Goal: Information Seeking & Learning: Learn about a topic

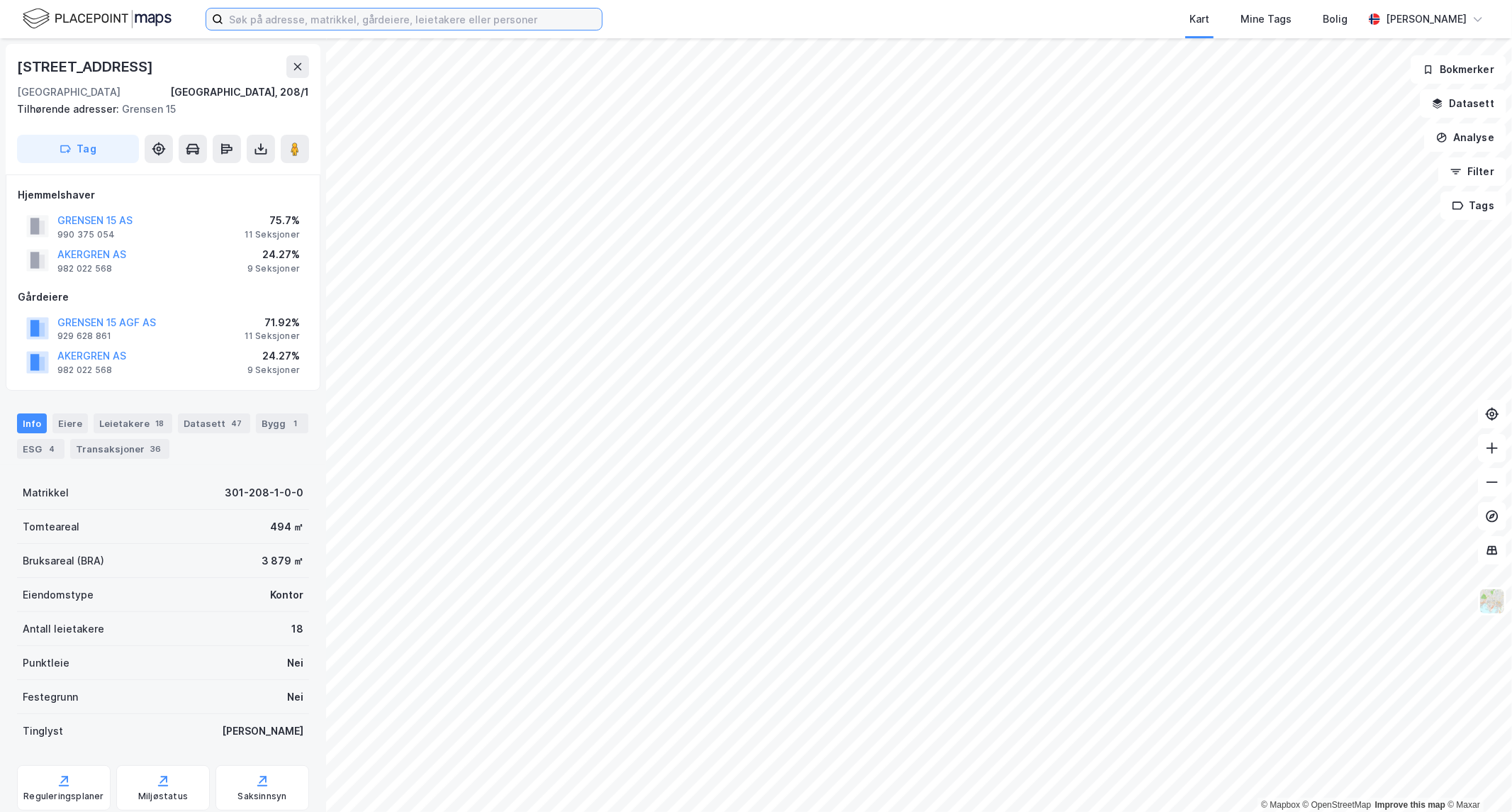
click at [364, 22] on input at bounding box center [412, 19] width 379 height 22
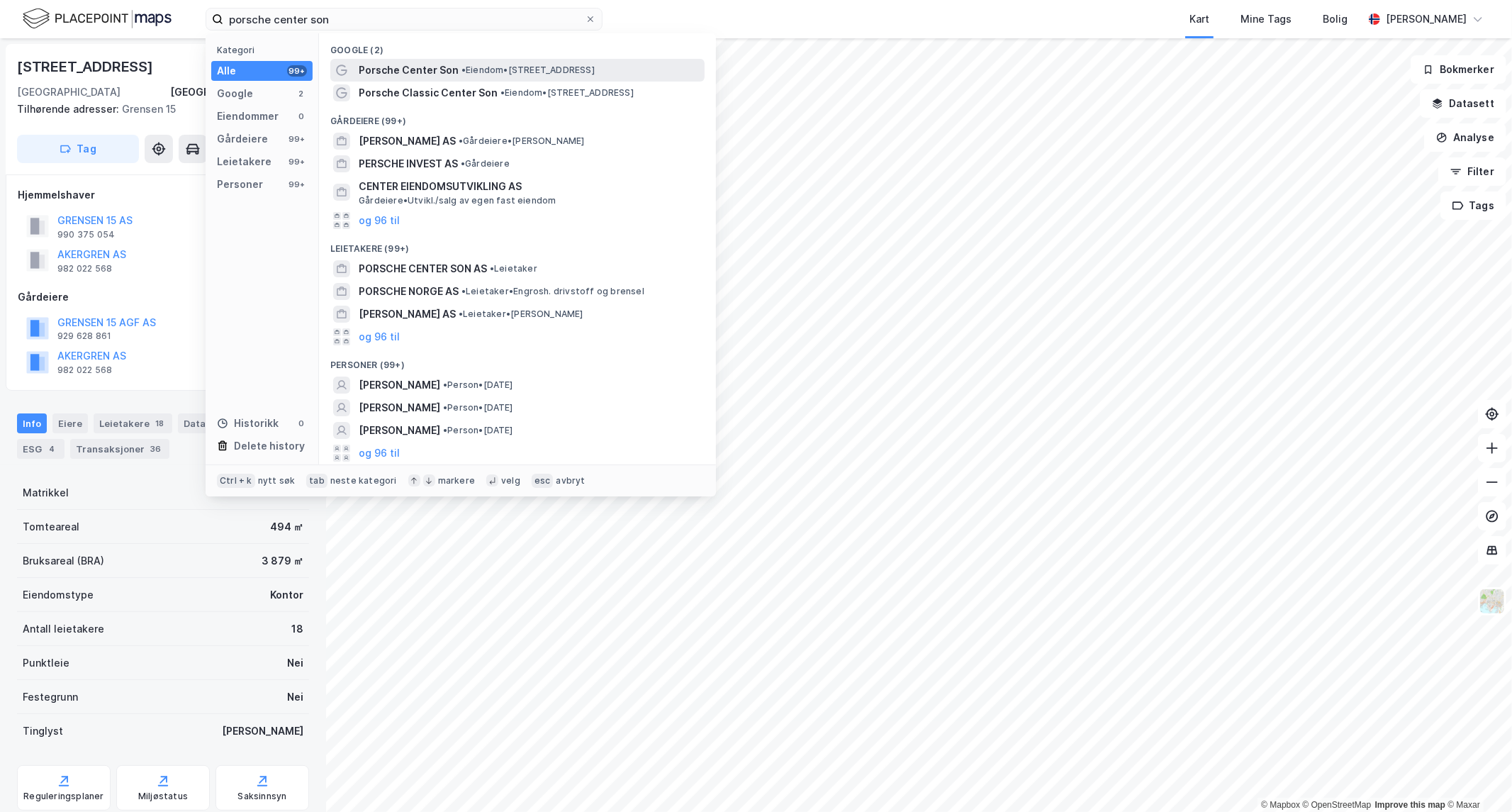
click at [421, 67] on span "Porsche Center Son" at bounding box center [409, 70] width 100 height 17
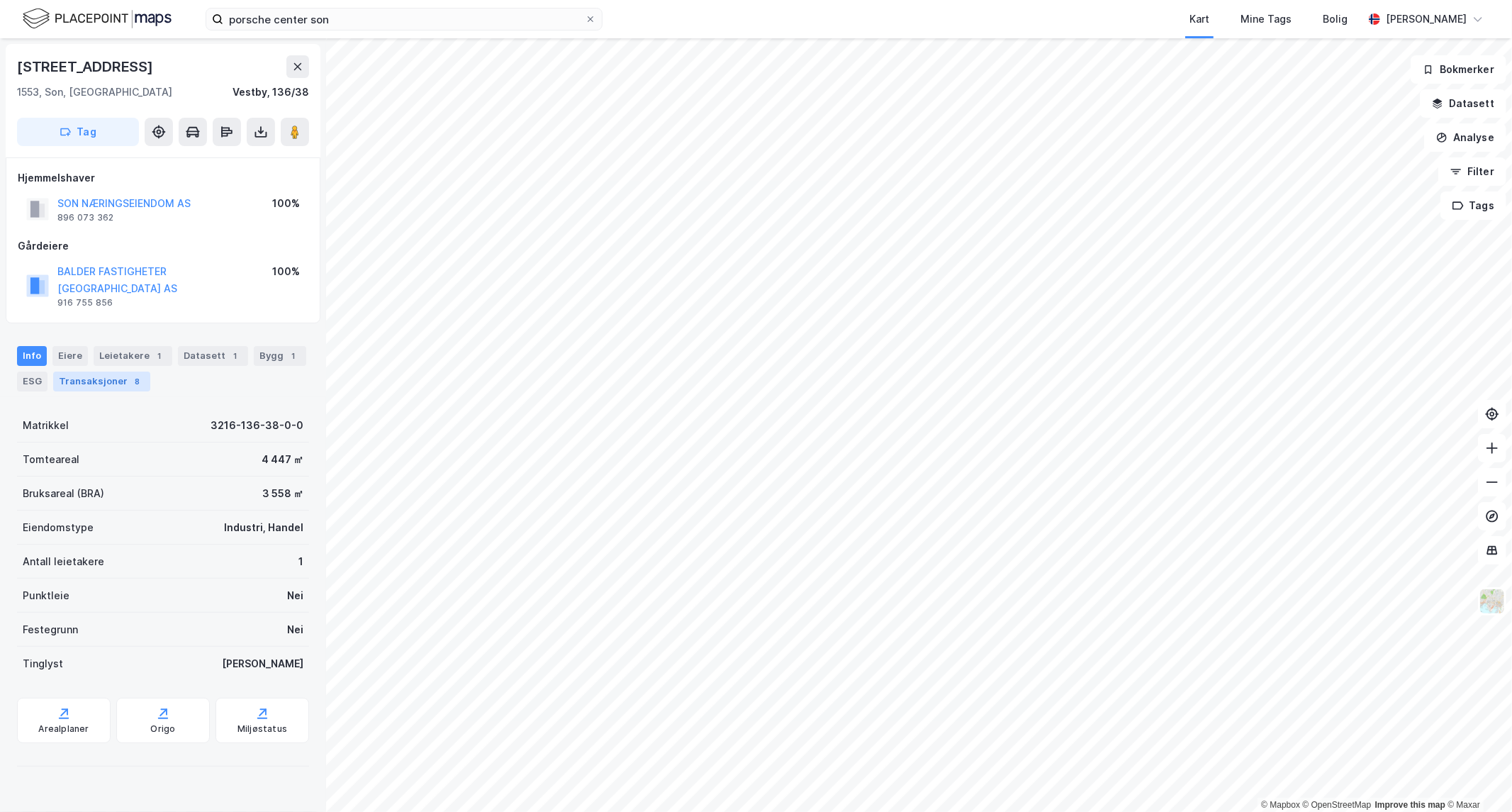
click at [110, 371] on div "Transaksjoner 8" at bounding box center [101, 381] width 97 height 20
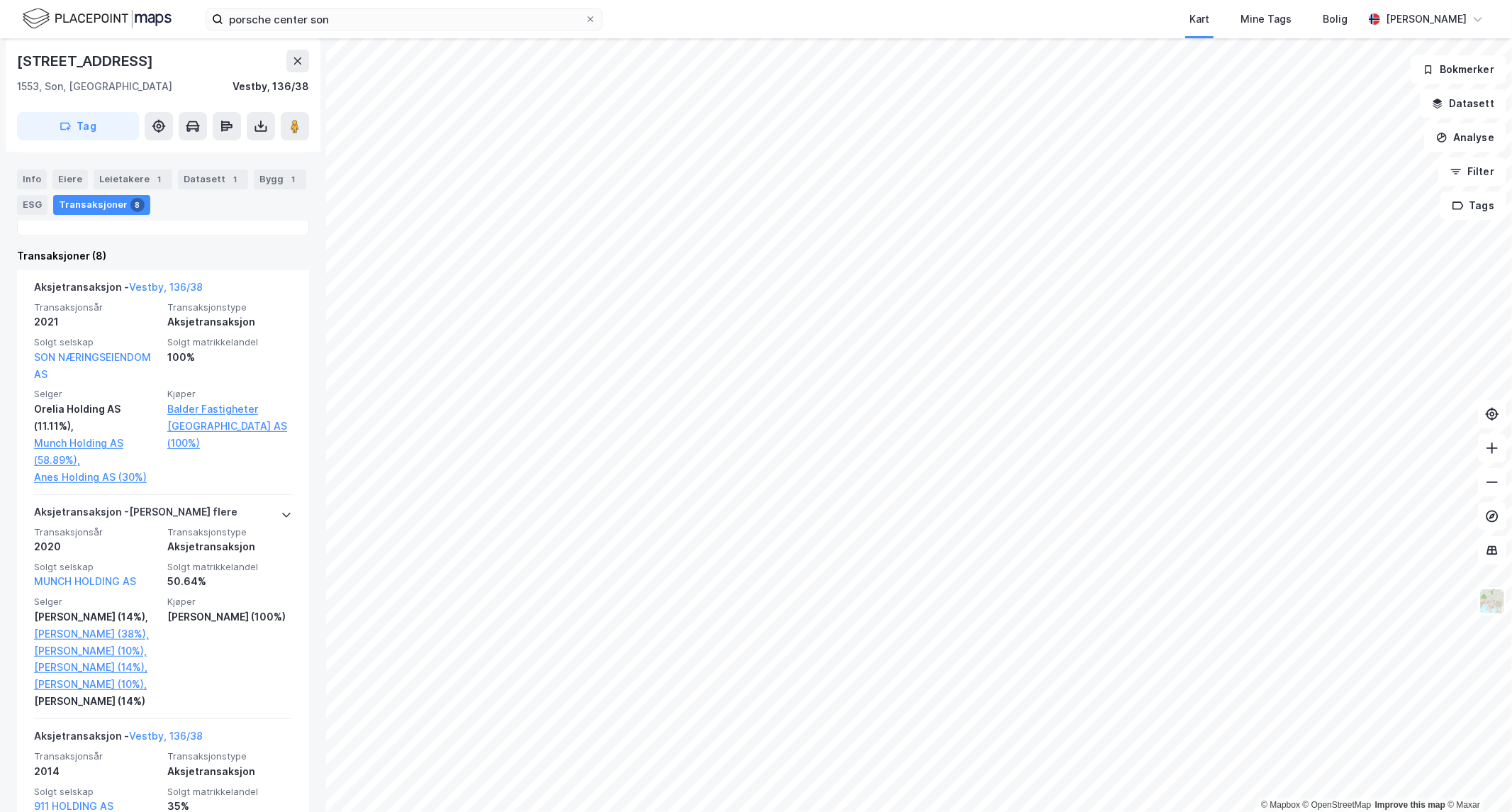
scroll to position [391, 0]
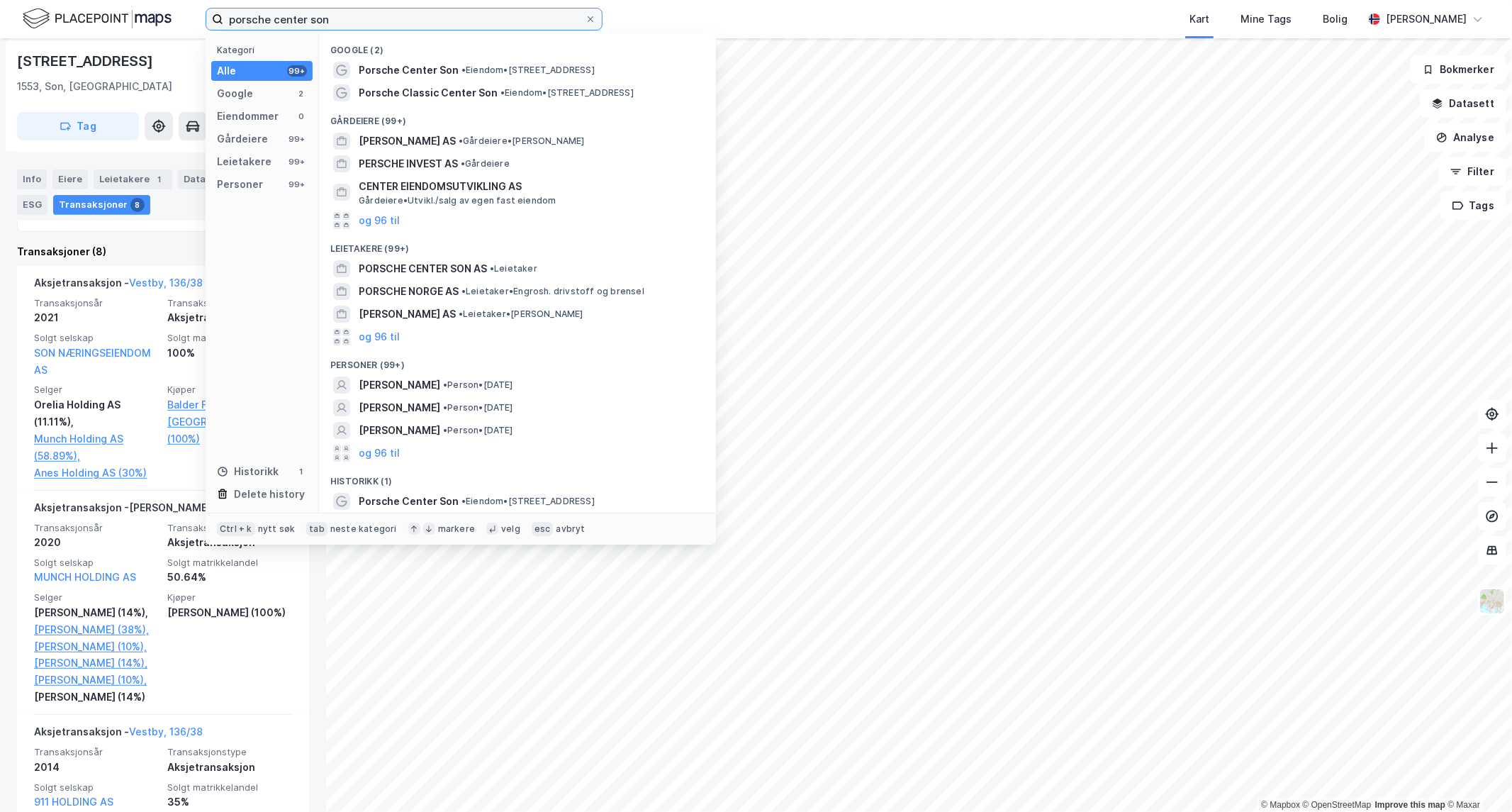
drag, startPoint x: 380, startPoint y: 18, endPoint x: 372, endPoint y: 28, distance: 12.8
click at [373, 22] on input "porsche center son" at bounding box center [403, 19] width 362 height 22
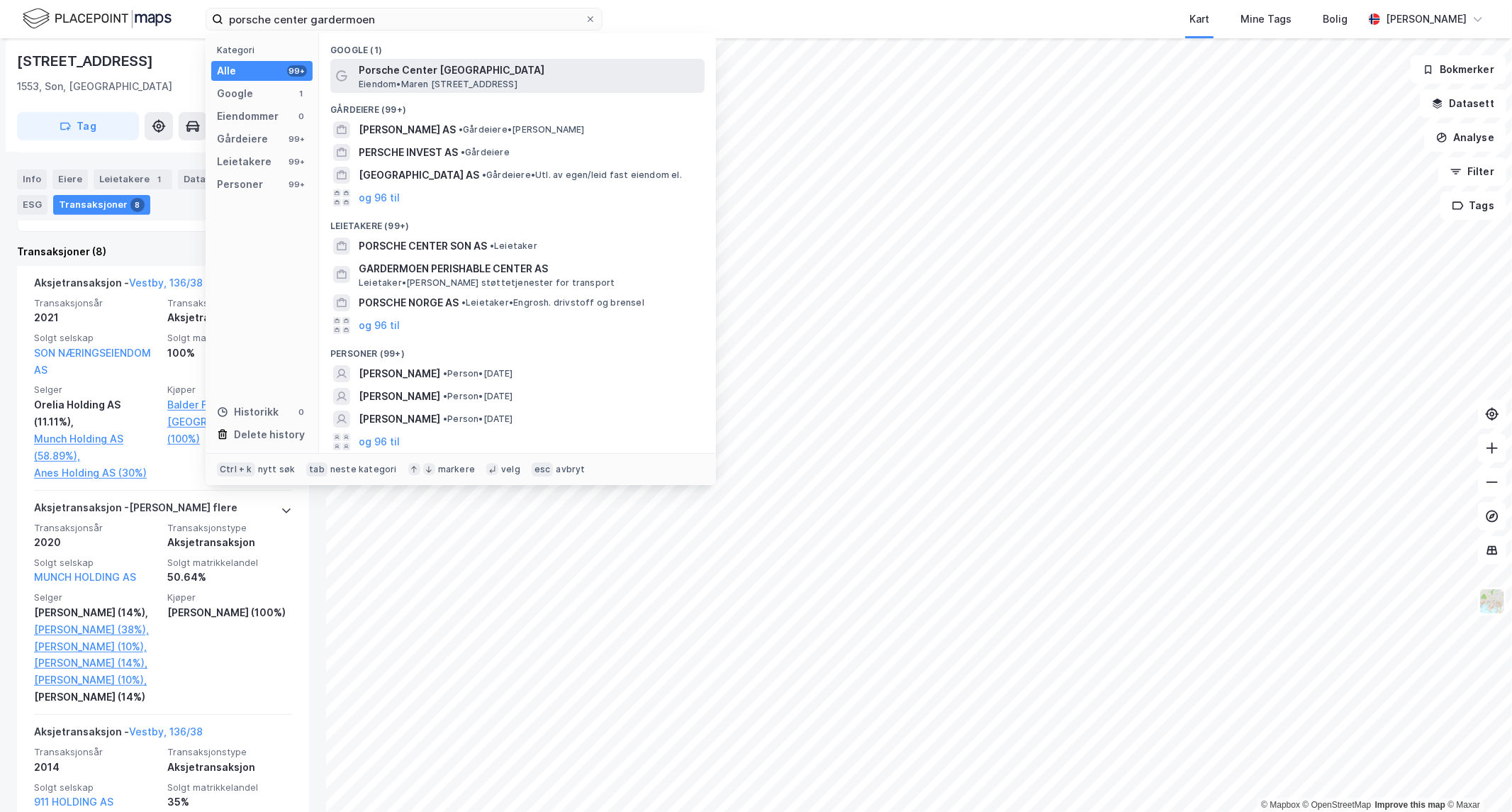
click at [408, 62] on span "Porsche Center [GEOGRAPHIC_DATA]" at bounding box center [529, 70] width 340 height 17
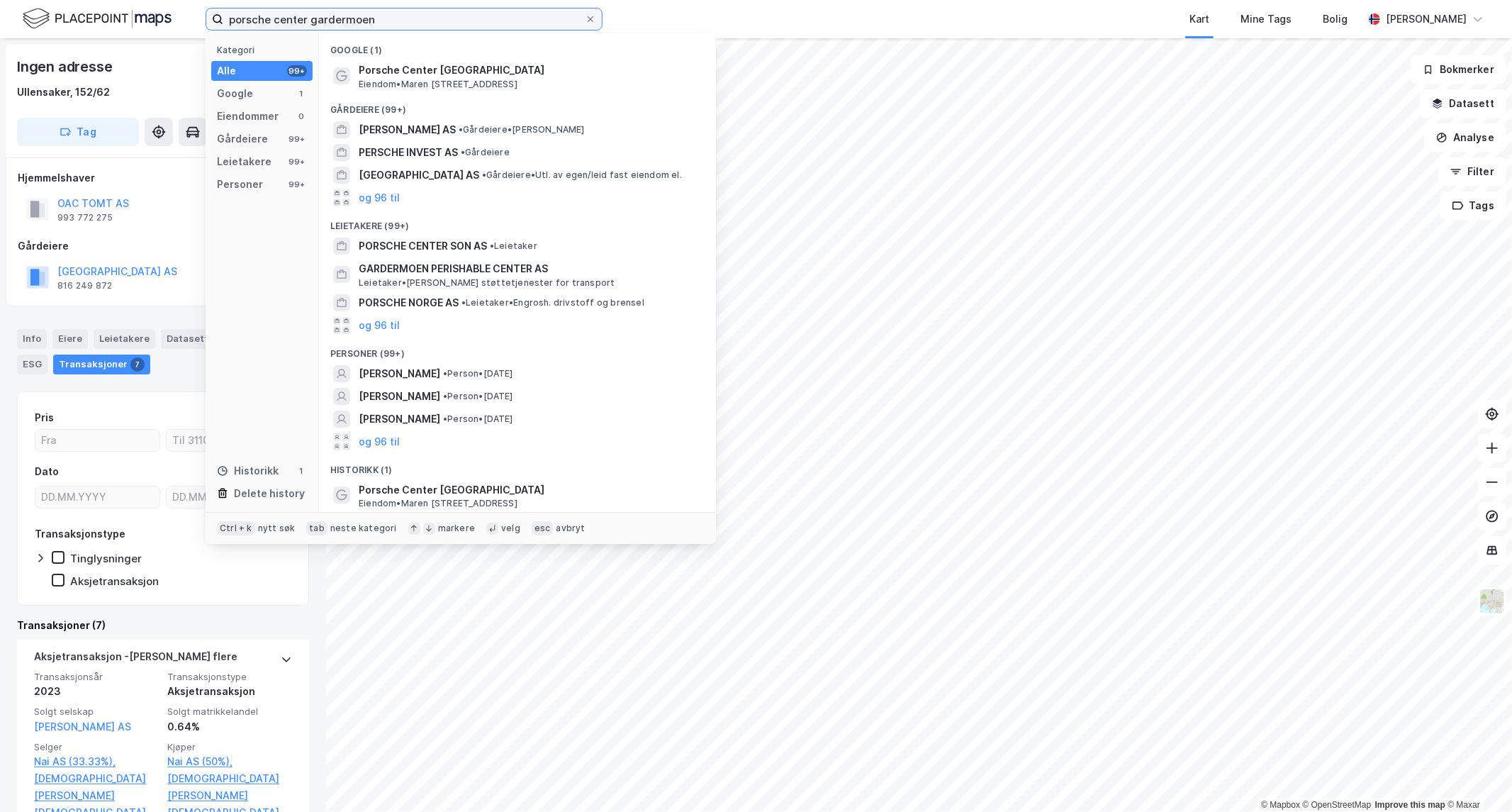
drag, startPoint x: 422, startPoint y: 23, endPoint x: 310, endPoint y: 17, distance: 112.2
click at [310, 17] on input "porsche center gardermoen" at bounding box center [403, 19] width 362 height 22
drag, startPoint x: 416, startPoint y: 22, endPoint x: -841, endPoint y: 28, distance: 1257.0
click at [0, 28] on html "porsche center gardermoen Kategori Alle 99+ Google 1 Eiendommer 0 Gårdeiere 99+…" at bounding box center [756, 406] width 1512 height 812
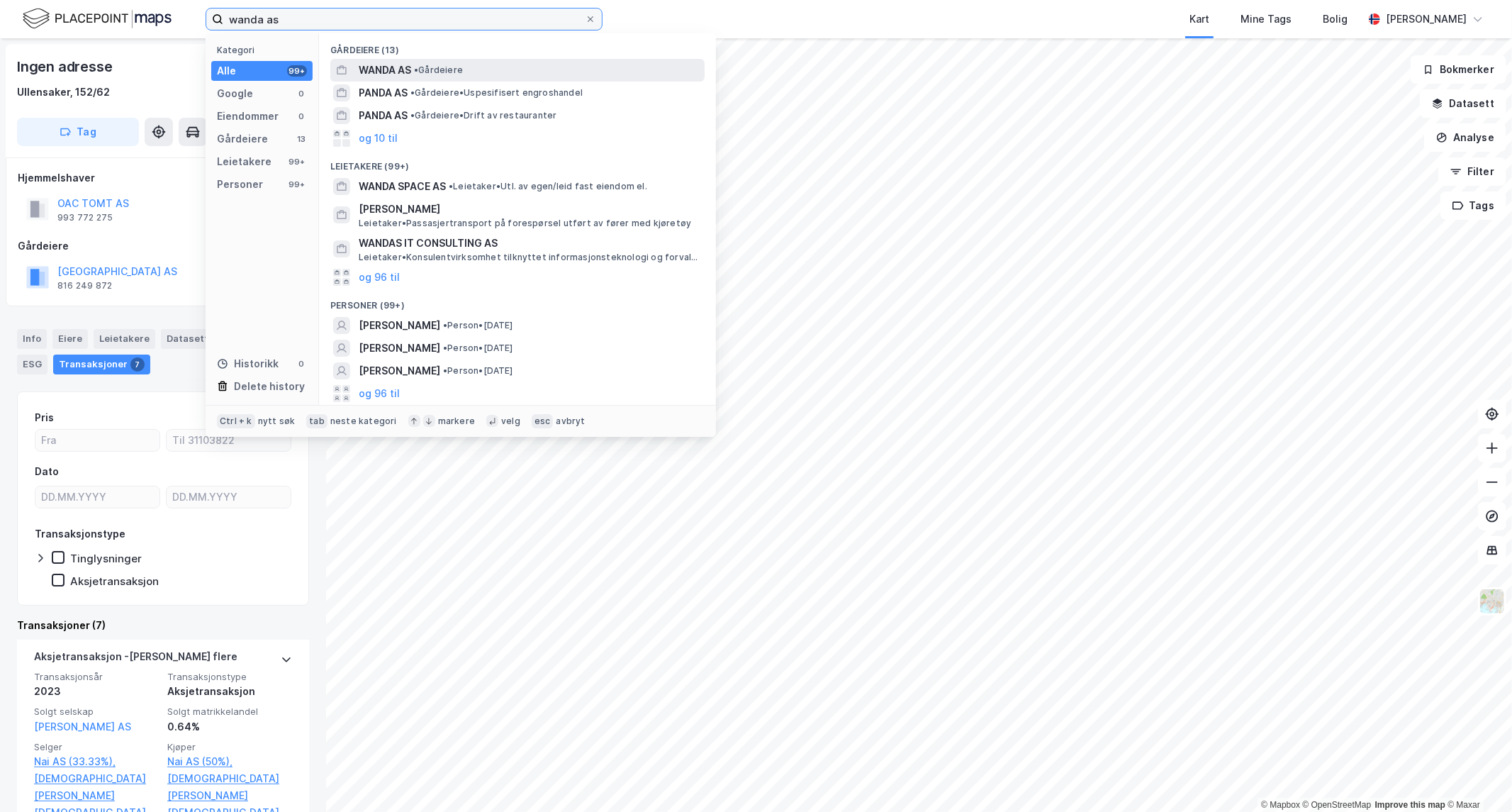
type input "wanda as"
click at [415, 67] on span "•" at bounding box center [416, 69] width 5 height 10
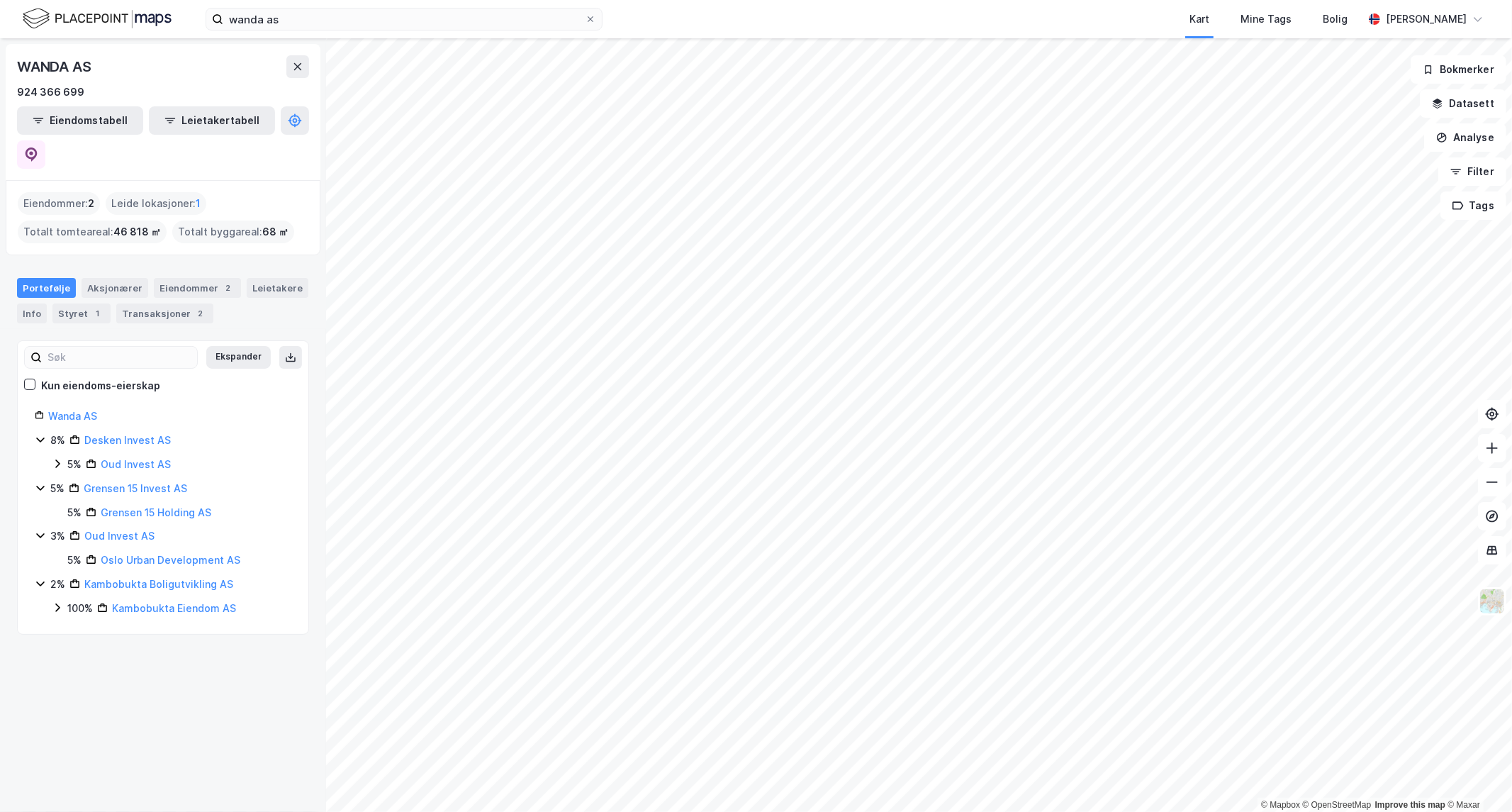
click at [29, 377] on div "Kun eiendoms-eierskap" at bounding box center [93, 385] width 136 height 17
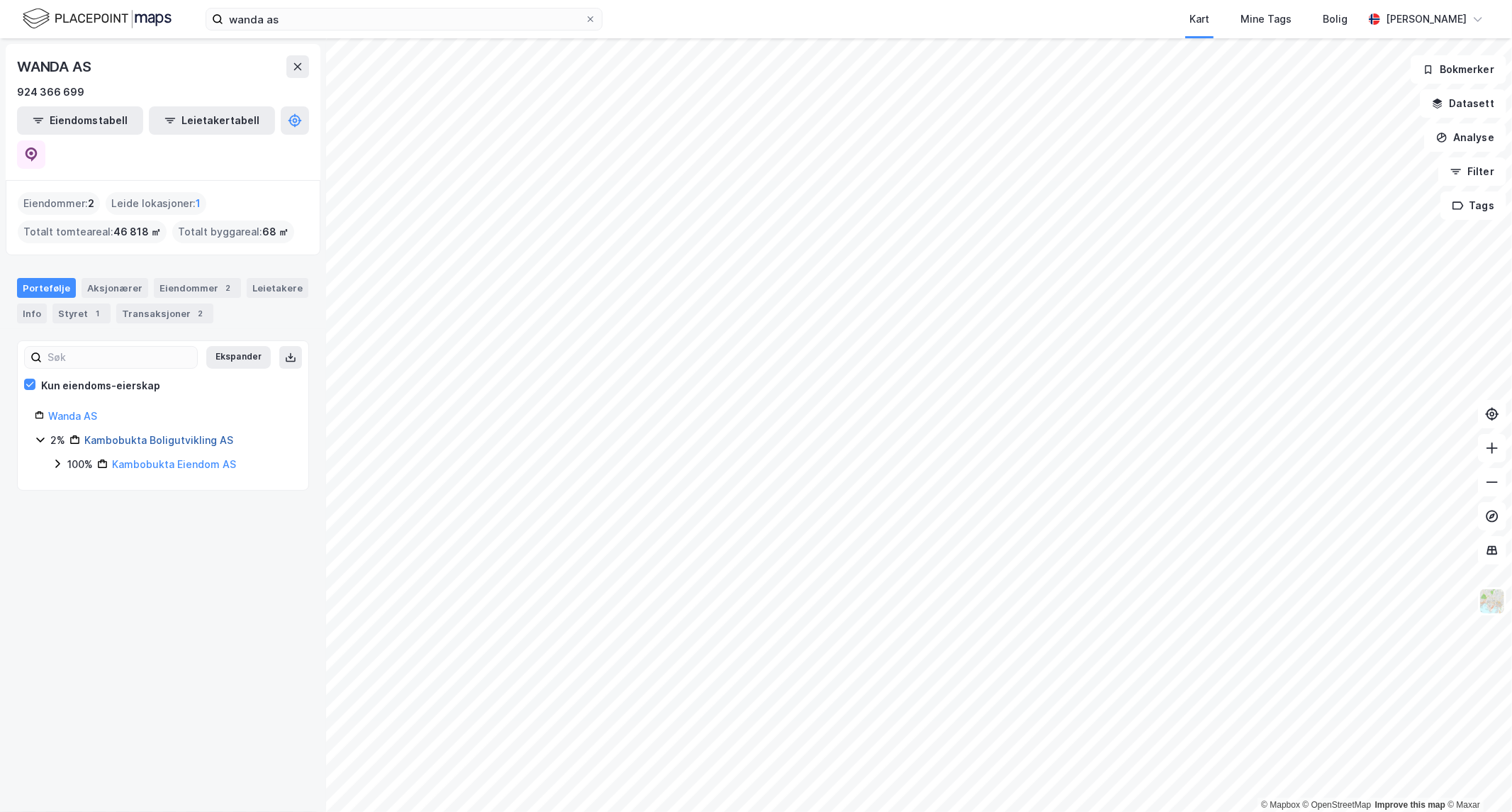
click at [137, 433] on link "Kambobukta Boligutvikling AS" at bounding box center [159, 439] width 149 height 12
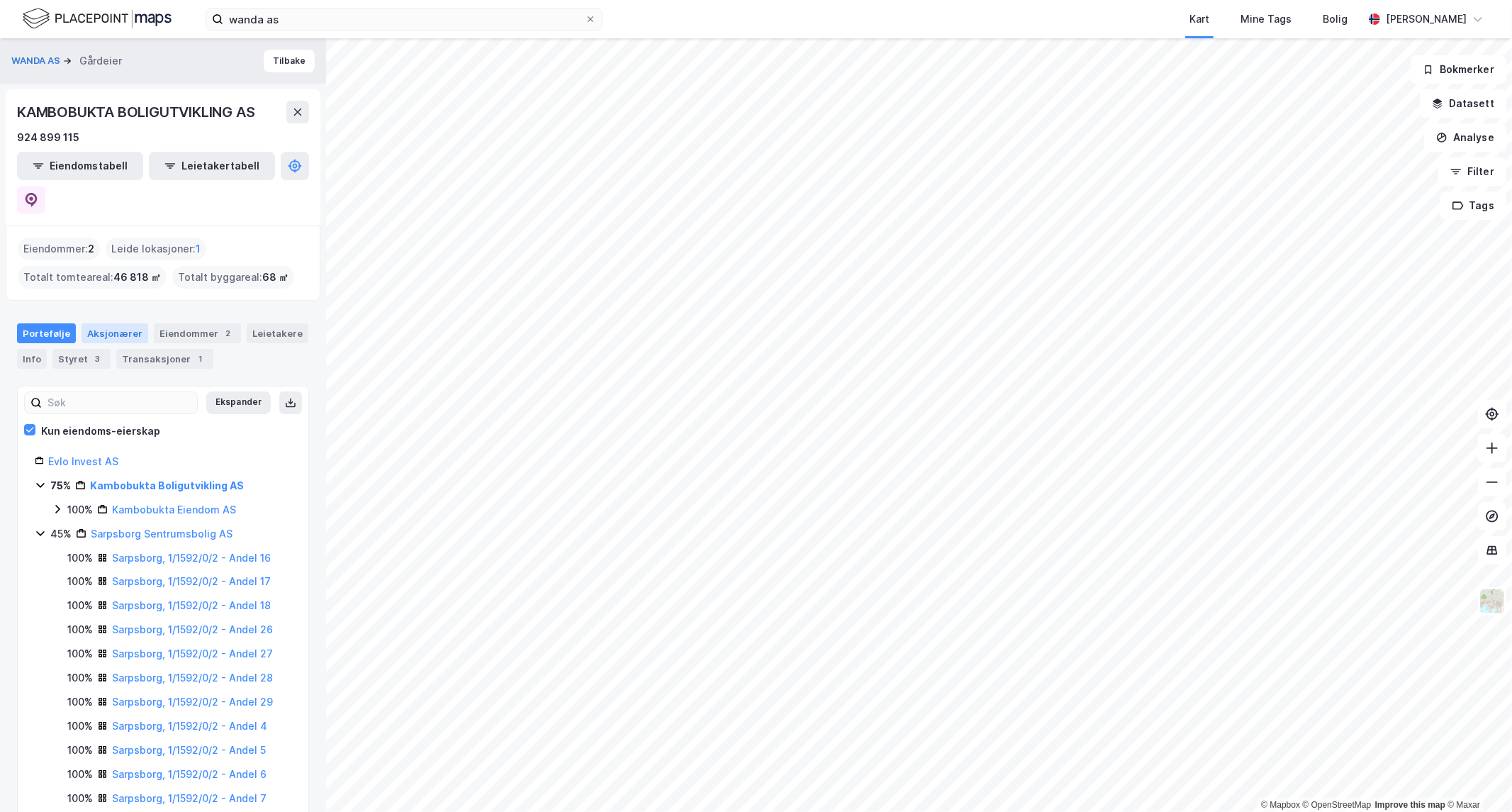
click at [110, 323] on div "Aksjonærer" at bounding box center [114, 332] width 67 height 20
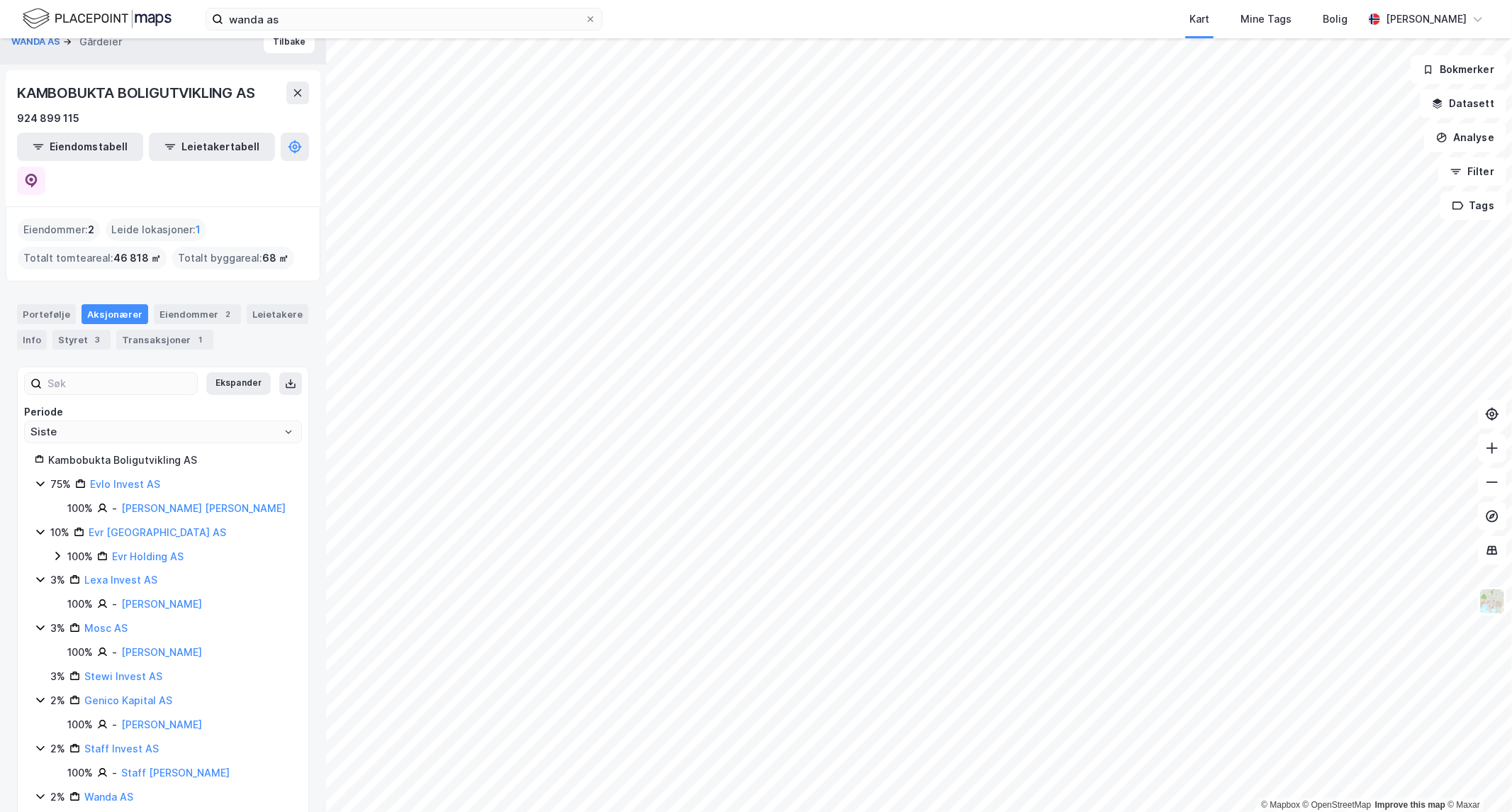
scroll to position [37, 0]
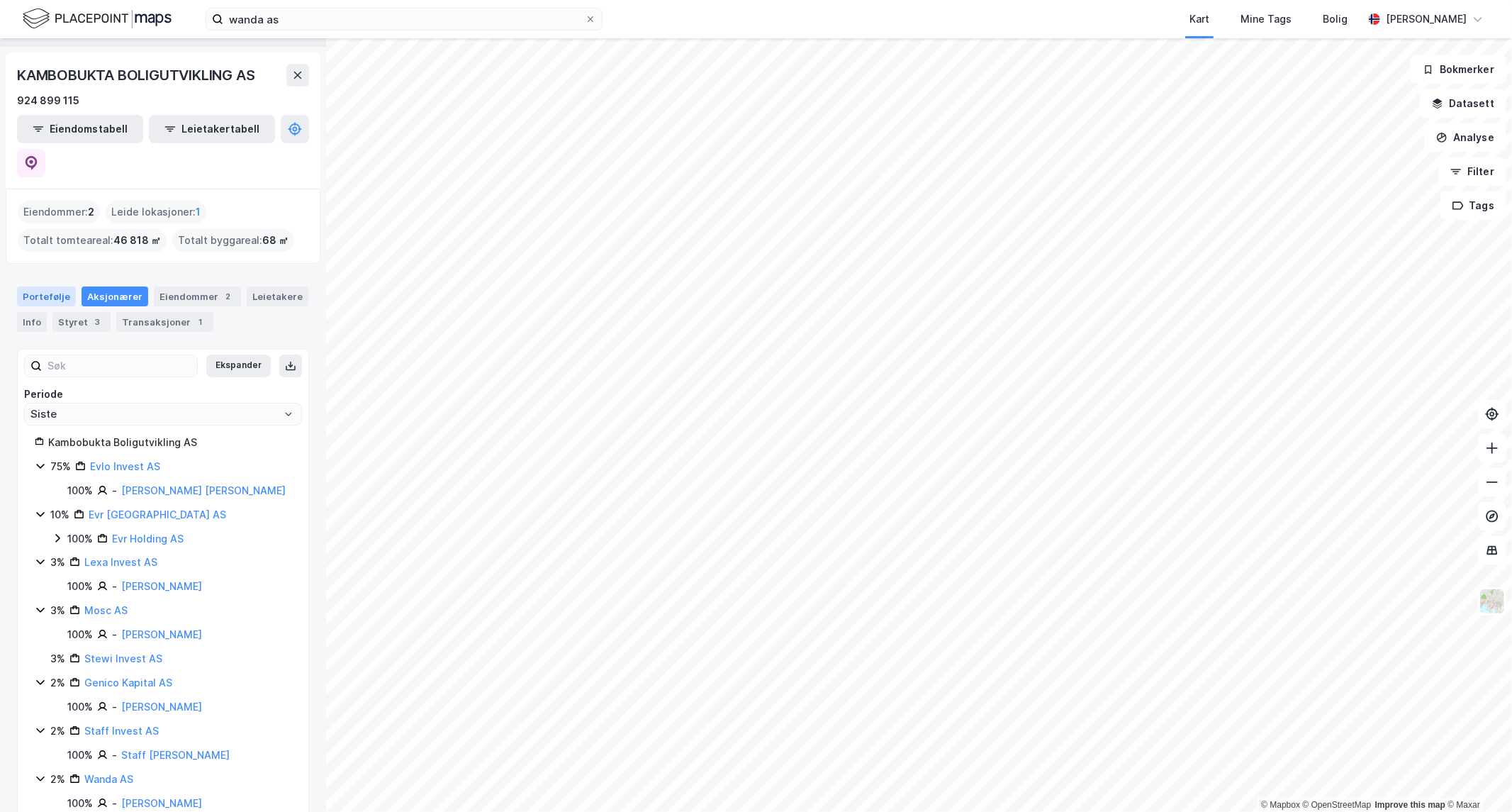
click at [47, 286] on div "Portefølje" at bounding box center [46, 296] width 59 height 20
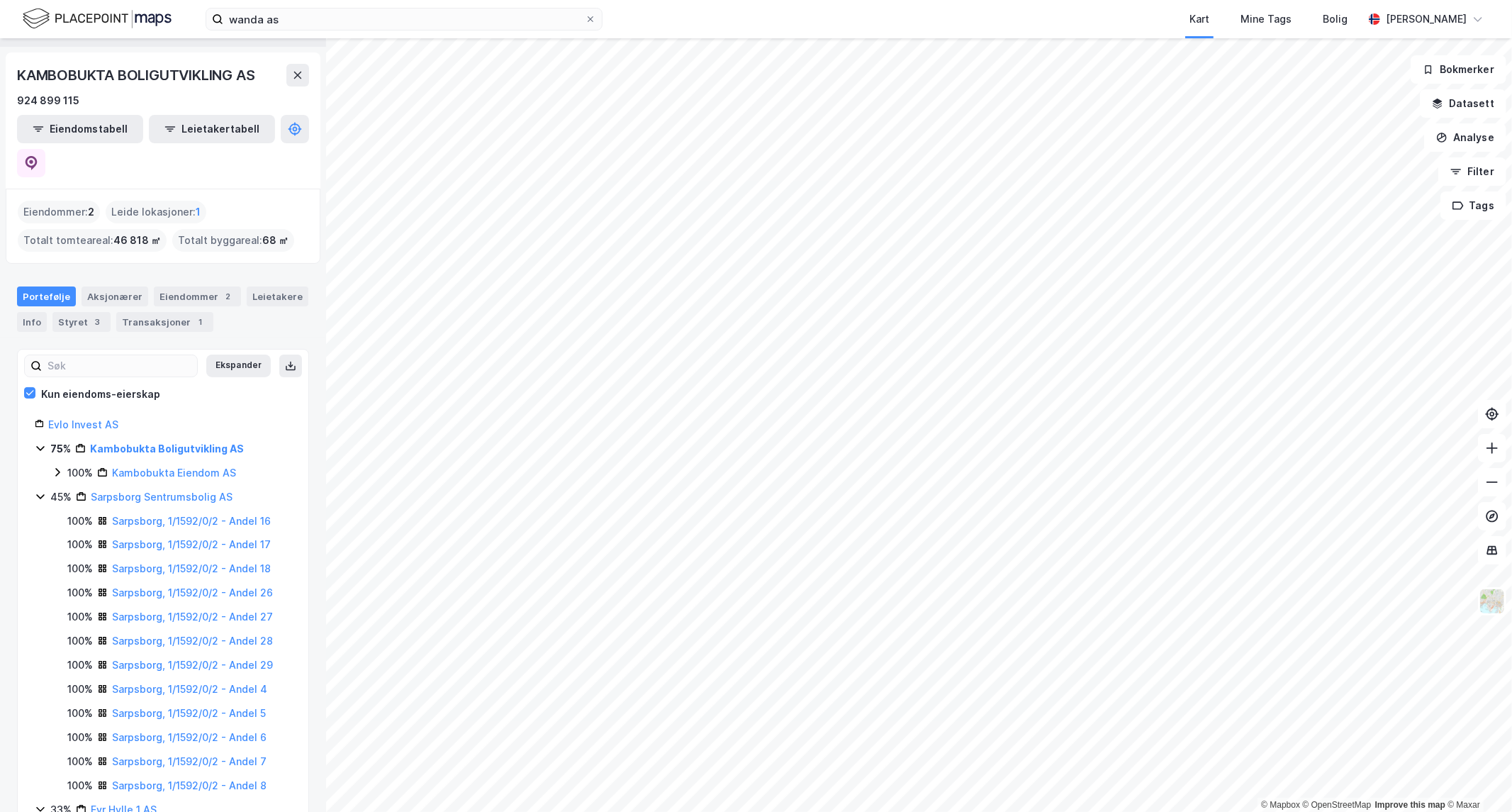
scroll to position [36, 0]
click at [123, 287] on div "Aksjonærer" at bounding box center [114, 296] width 67 height 20
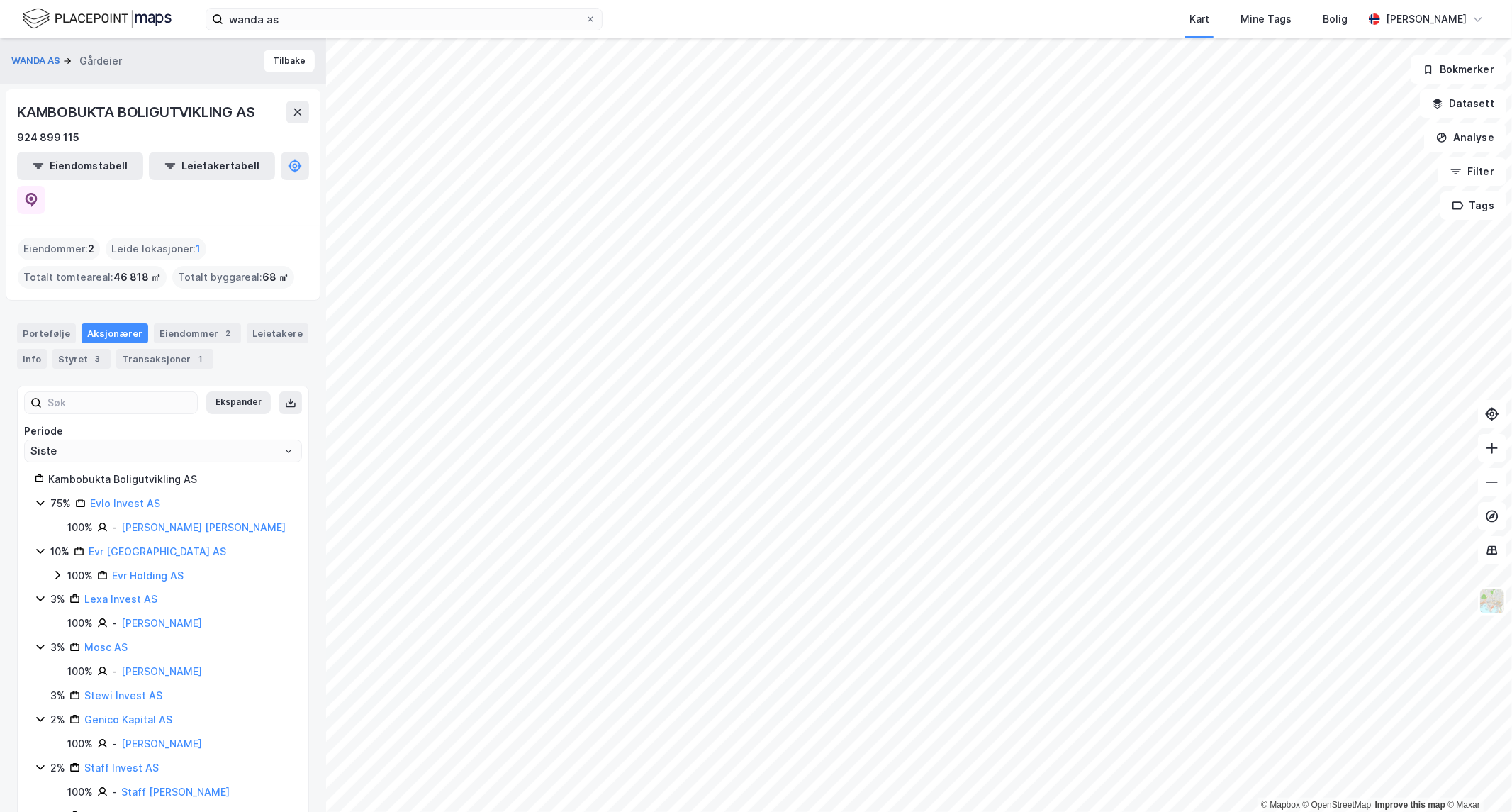
click at [268, 61] on button "Tilbake" at bounding box center [289, 61] width 51 height 23
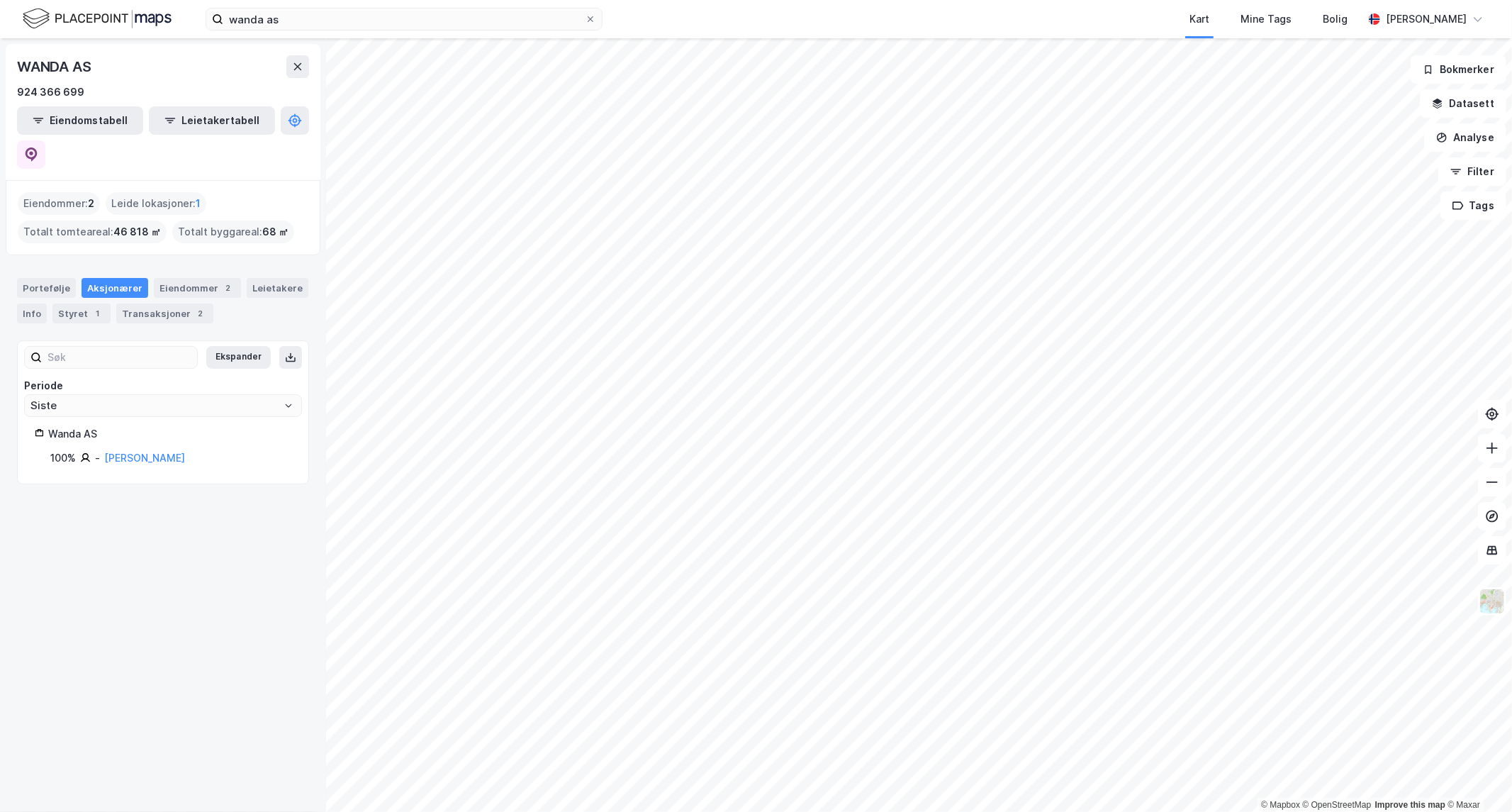
click at [72, 530] on div "WANDA AS 924 366 699 Eiendomstabell Leietakertabell Eiendommer : 2 Leide lokasj…" at bounding box center [162, 425] width 326 height 773
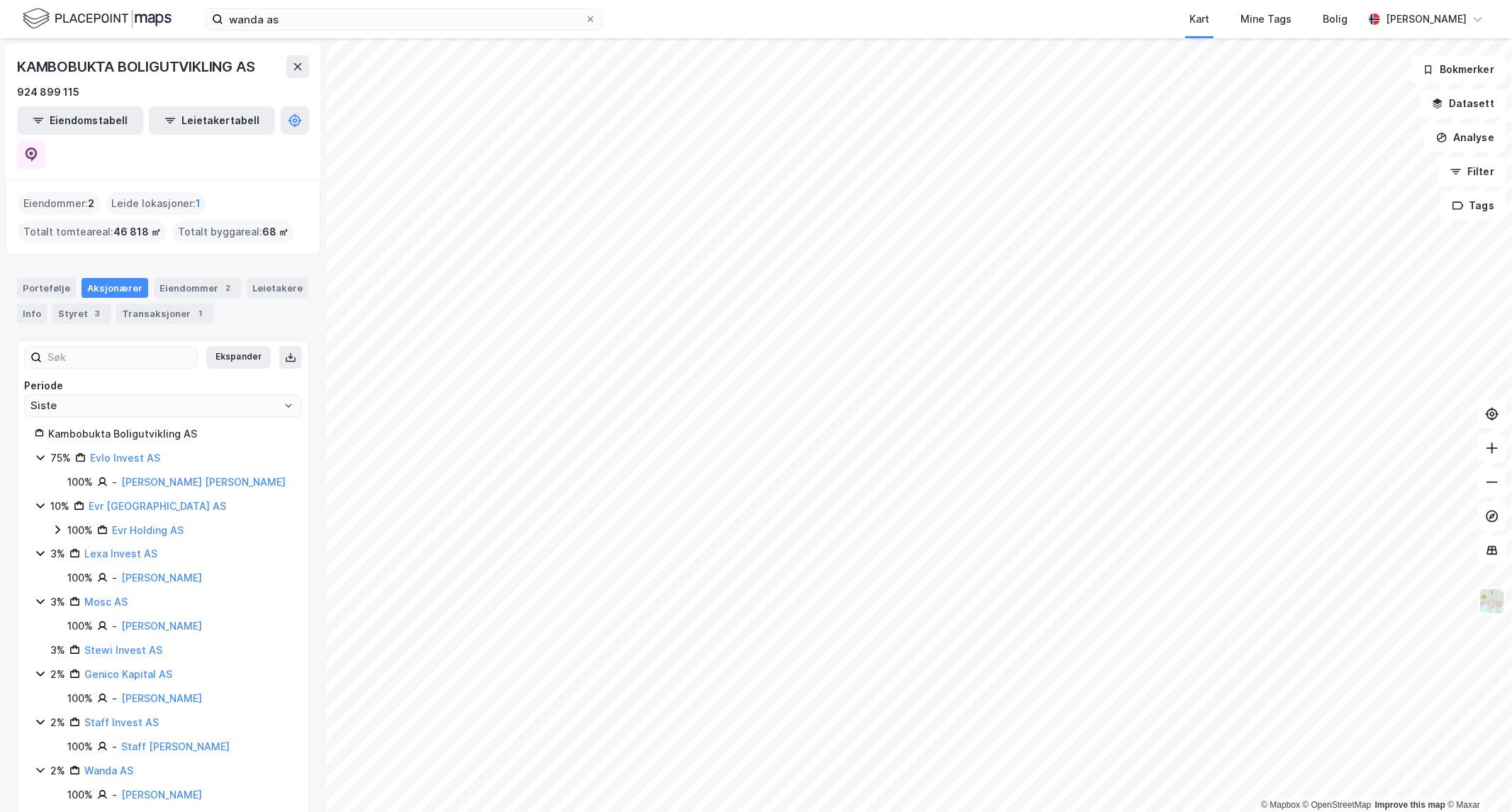
drag, startPoint x: 196, startPoint y: 450, endPoint x: 168, endPoint y: 435, distance: 31.8
click at [113, 764] on link "Wanda AS" at bounding box center [109, 770] width 49 height 12
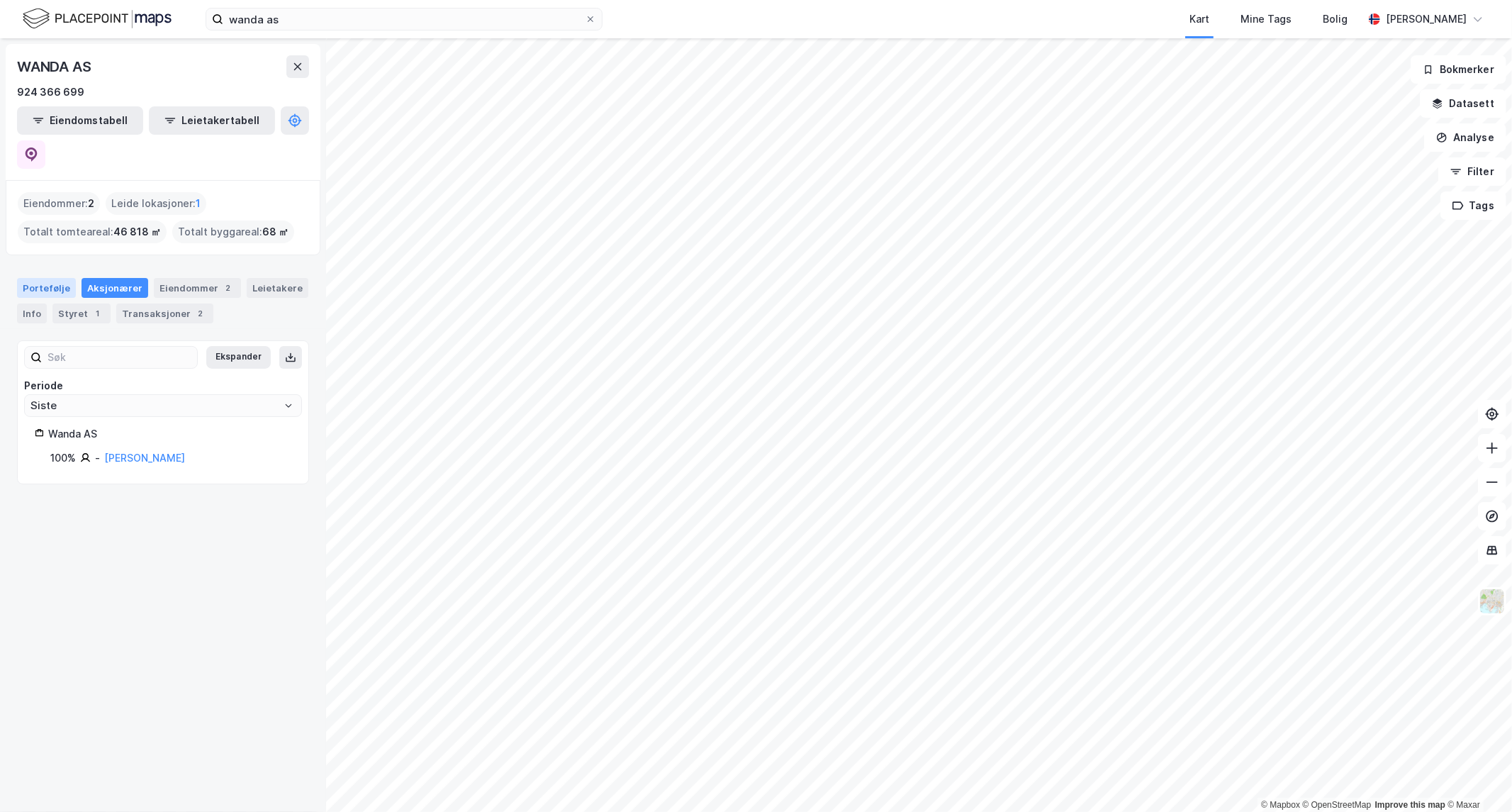
click at [54, 278] on div "Portefølje" at bounding box center [46, 287] width 59 height 20
click at [33, 380] on icon at bounding box center [29, 384] width 10 height 10
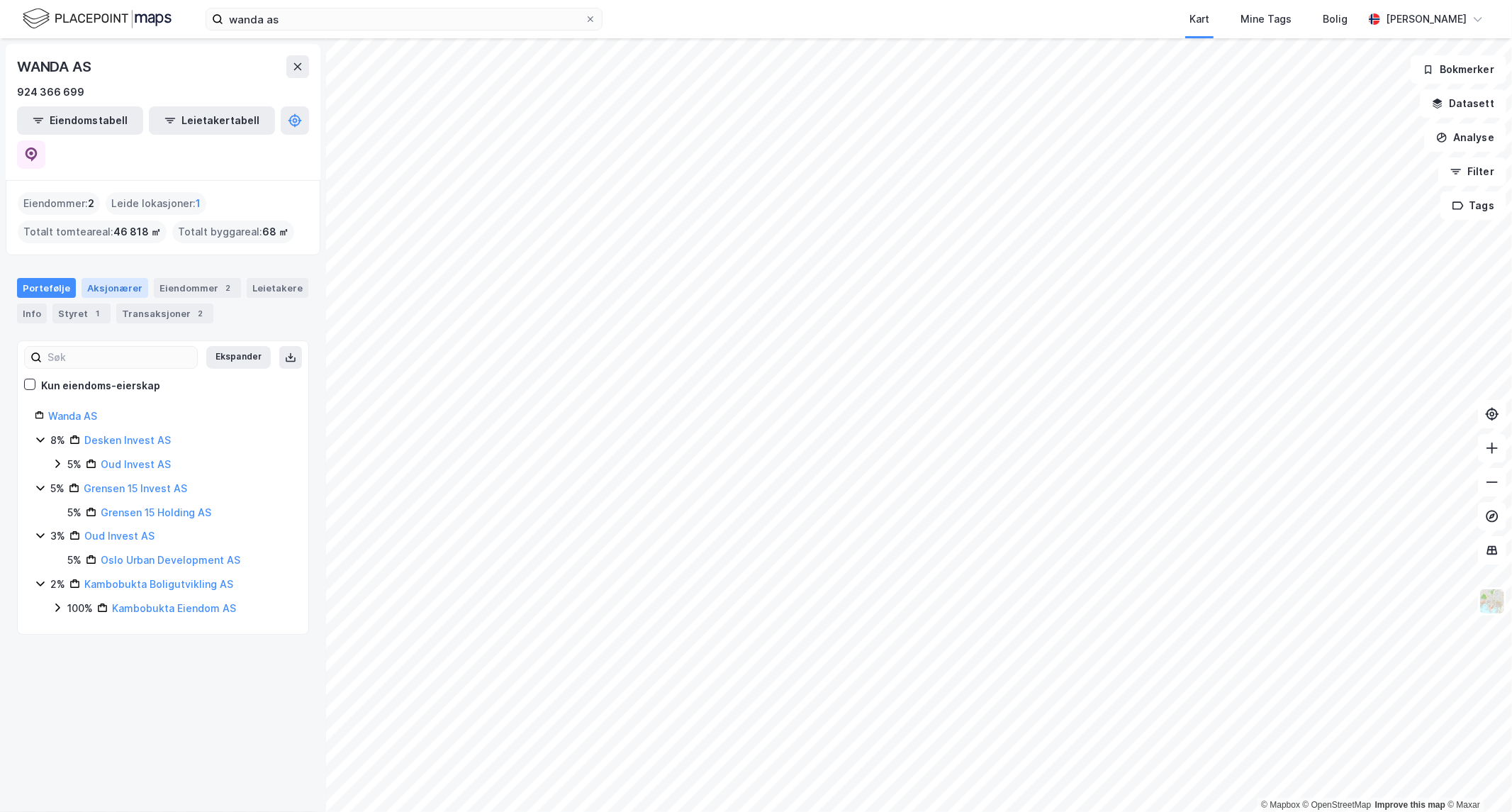
click at [96, 278] on div "Aksjonærer" at bounding box center [114, 287] width 67 height 20
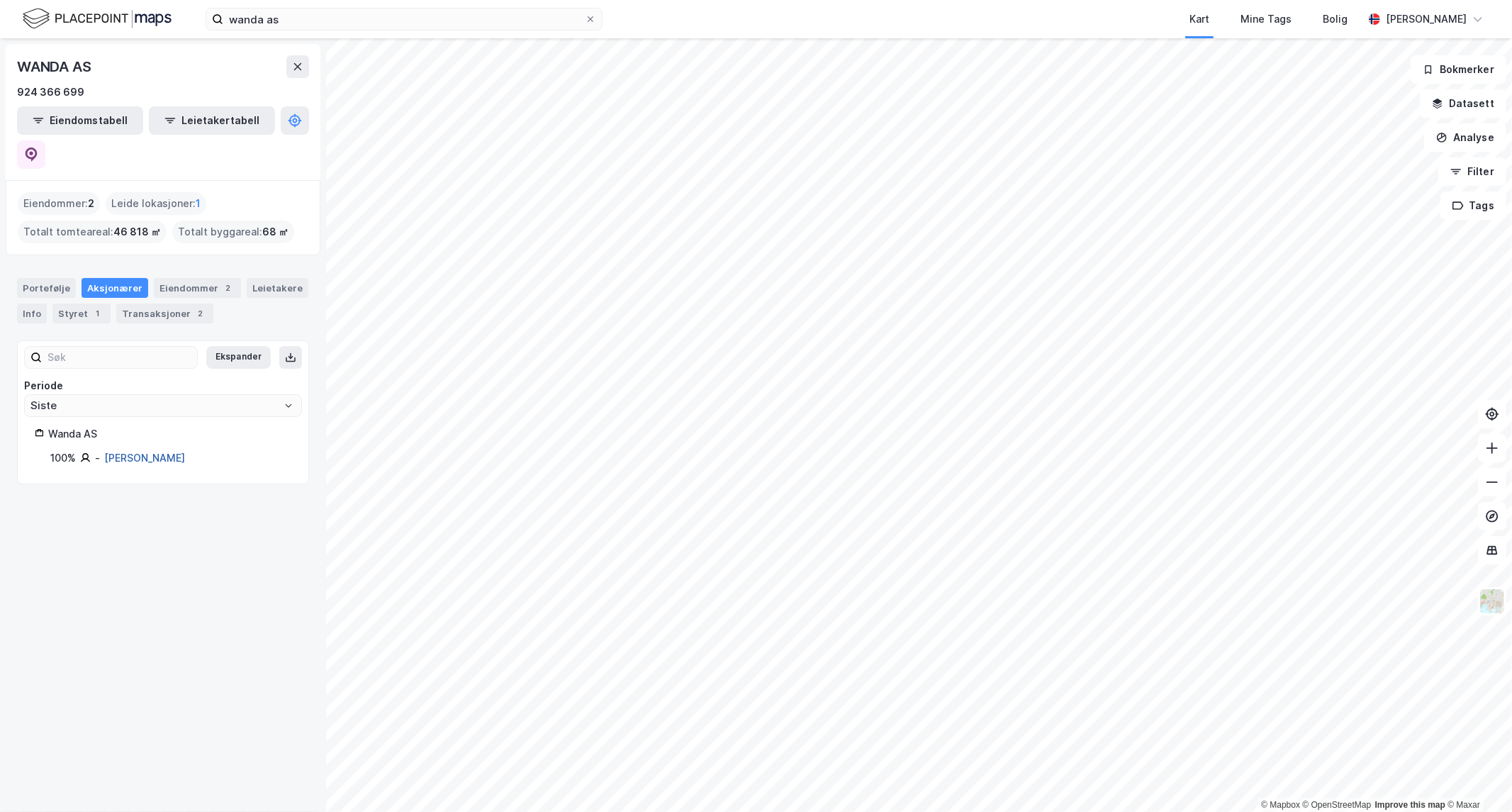
click at [133, 451] on link "[PERSON_NAME]" at bounding box center [144, 457] width 81 height 12
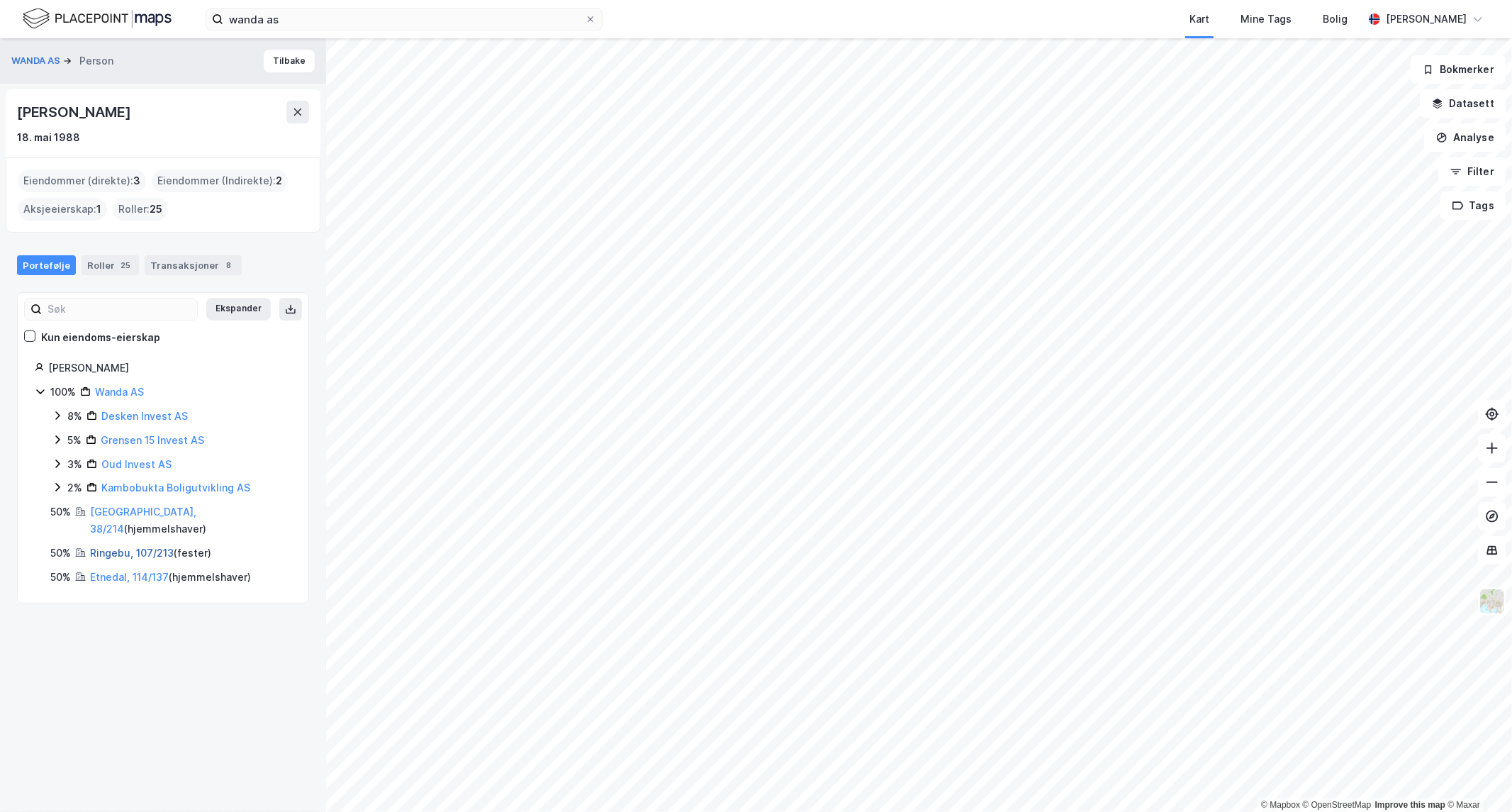
click at [110, 547] on link "Ringebu, 107/213" at bounding box center [131, 552] width 84 height 12
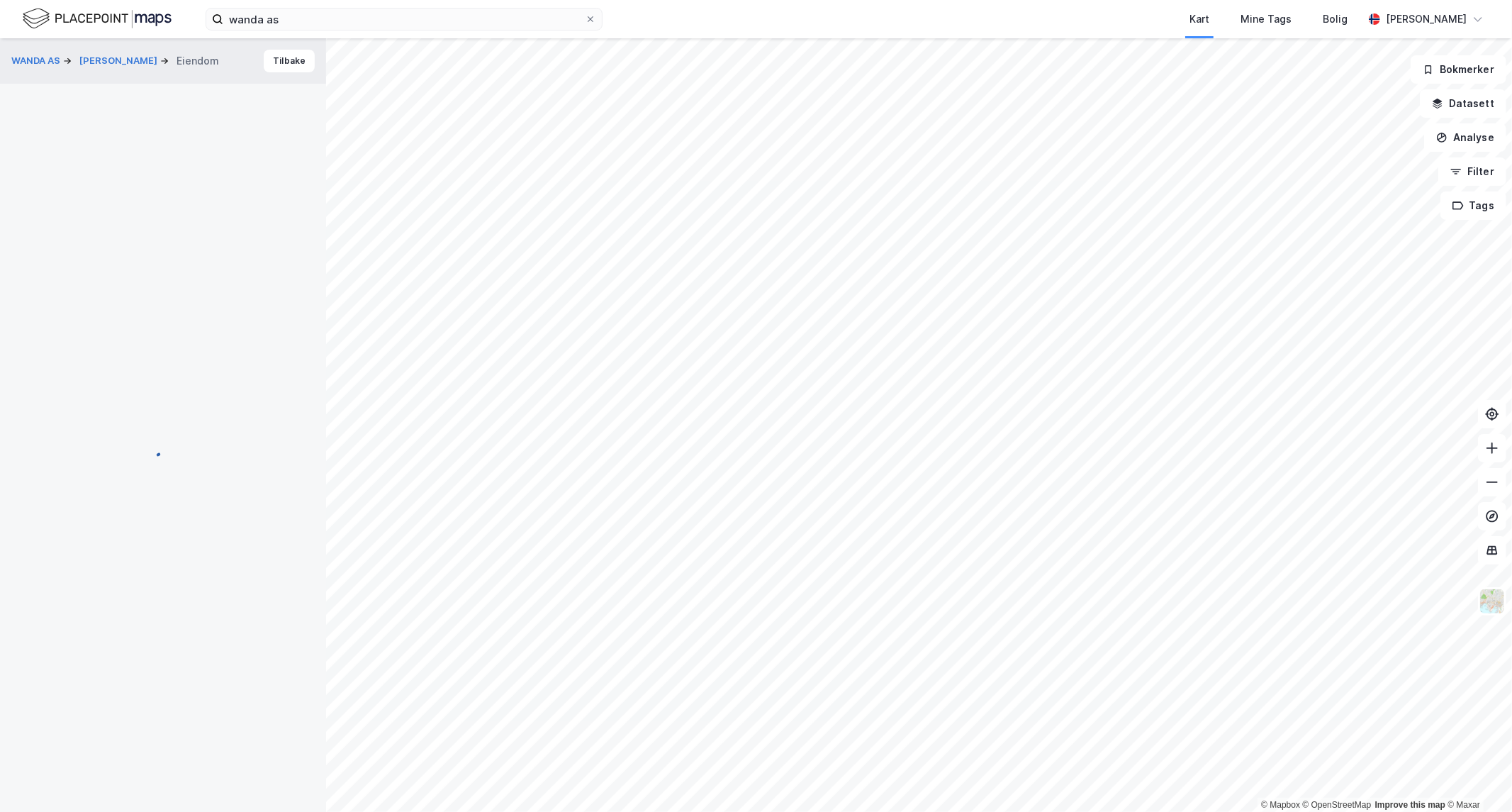
scroll to position [17, 0]
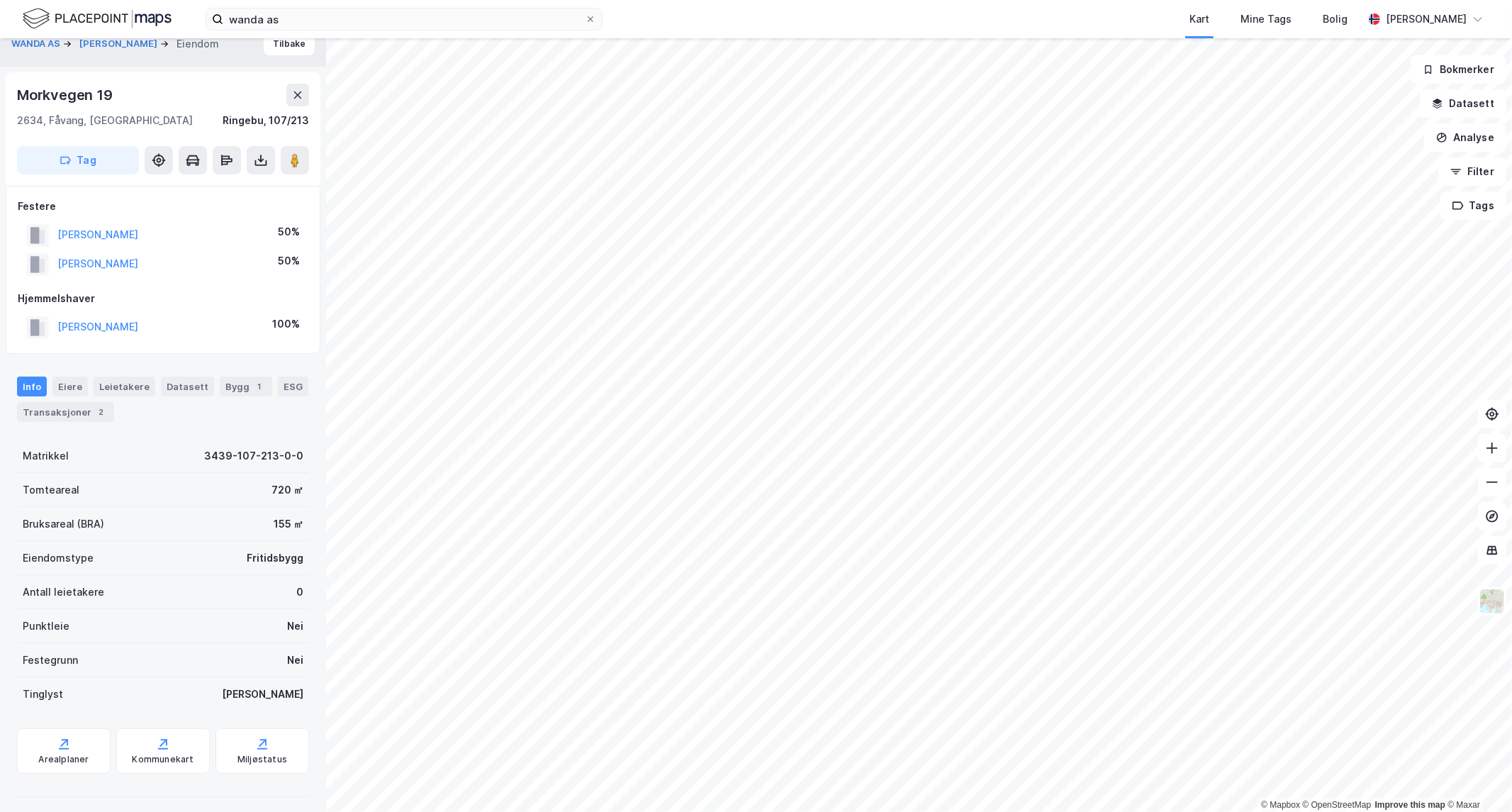
click at [1003, 0] on html "wanda as Kart Mine Tags Bolig [PERSON_NAME] © Mapbox © OpenStreetMap Improve th…" at bounding box center [756, 406] width 1512 height 812
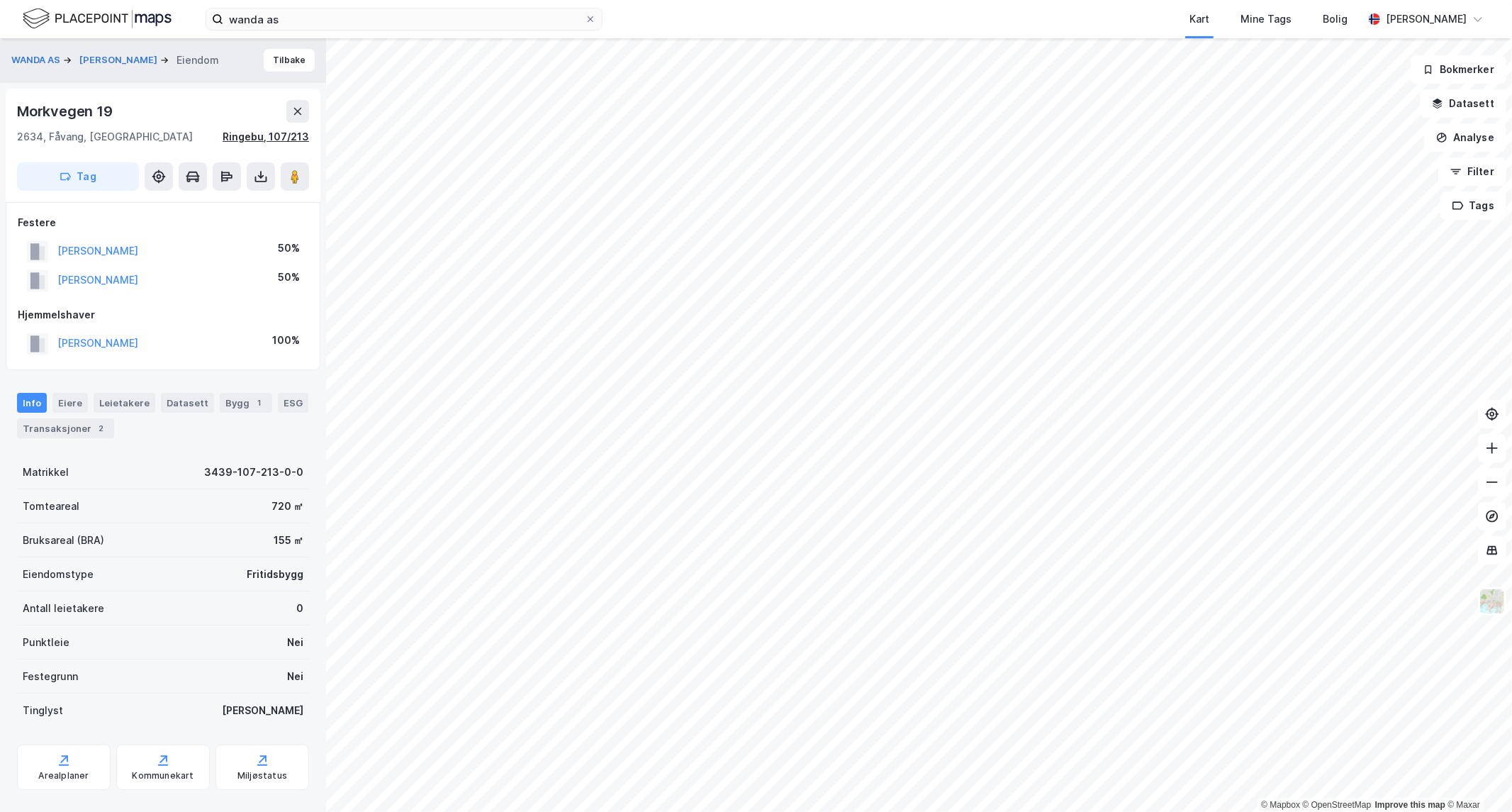
scroll to position [0, 0]
click at [281, 59] on button "Tilbake" at bounding box center [289, 61] width 51 height 23
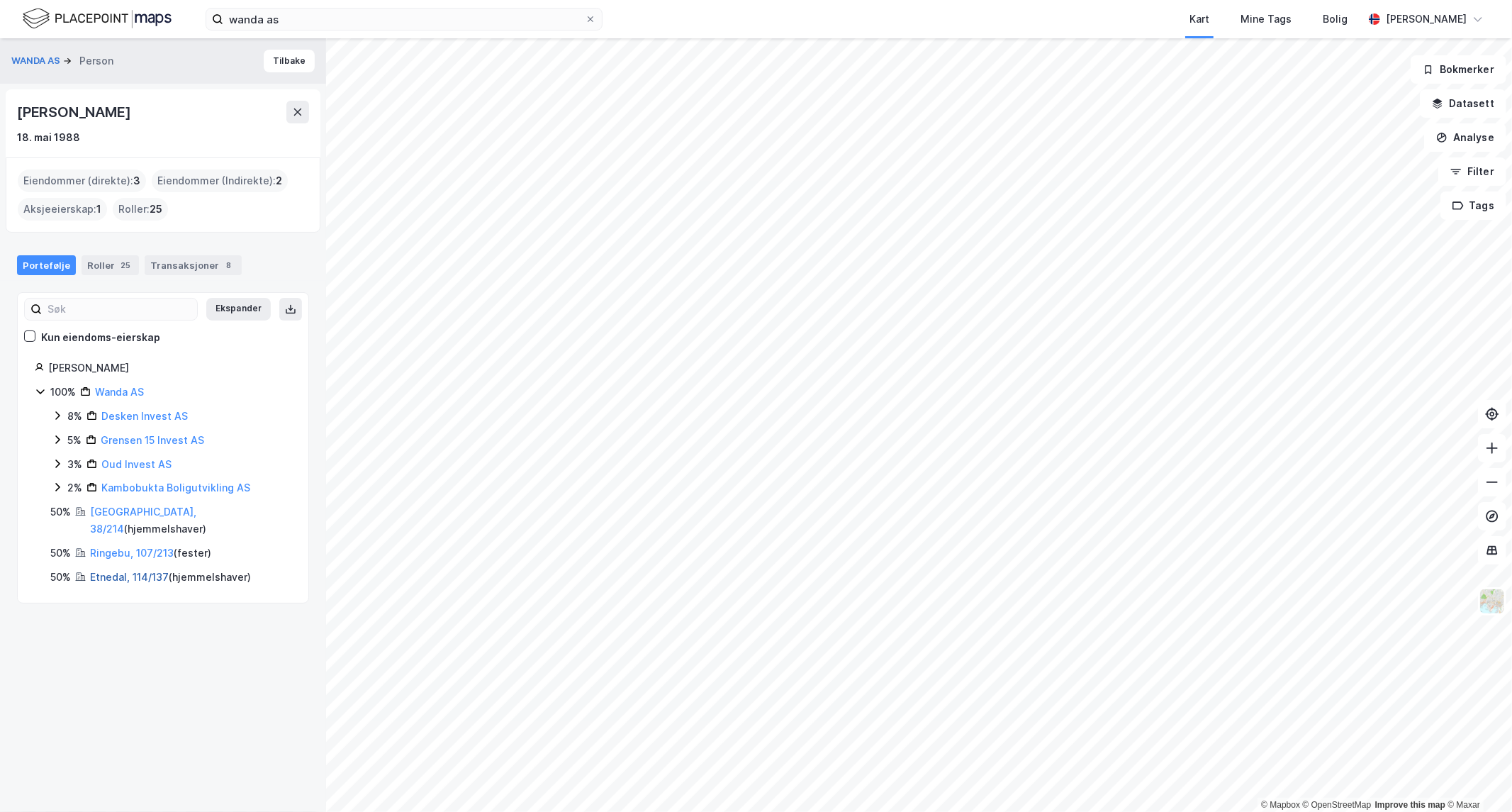
click at [110, 570] on link "Etnedal, 114/137" at bounding box center [128, 576] width 78 height 12
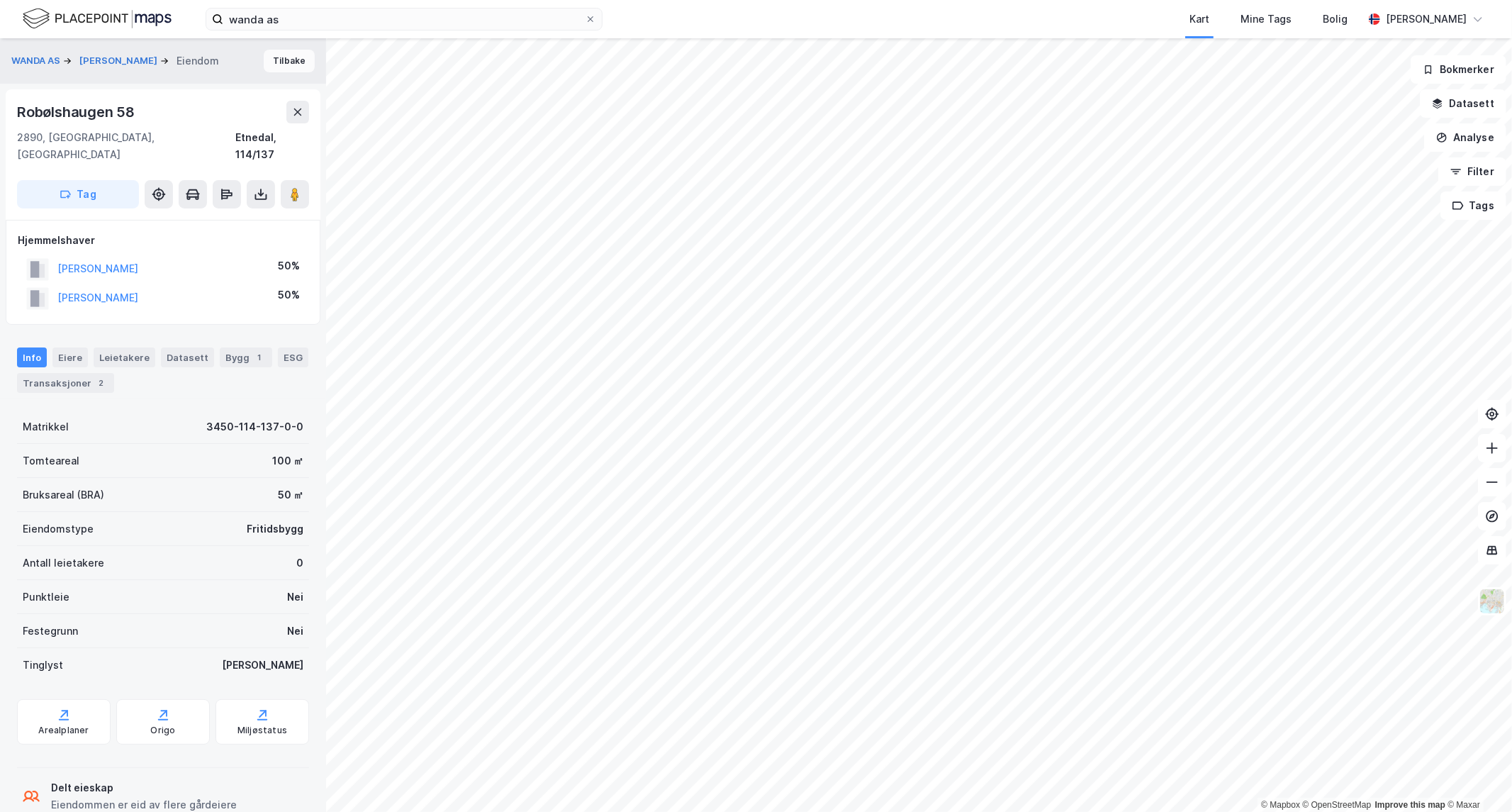
click at [289, 59] on button "Tilbake" at bounding box center [289, 61] width 51 height 23
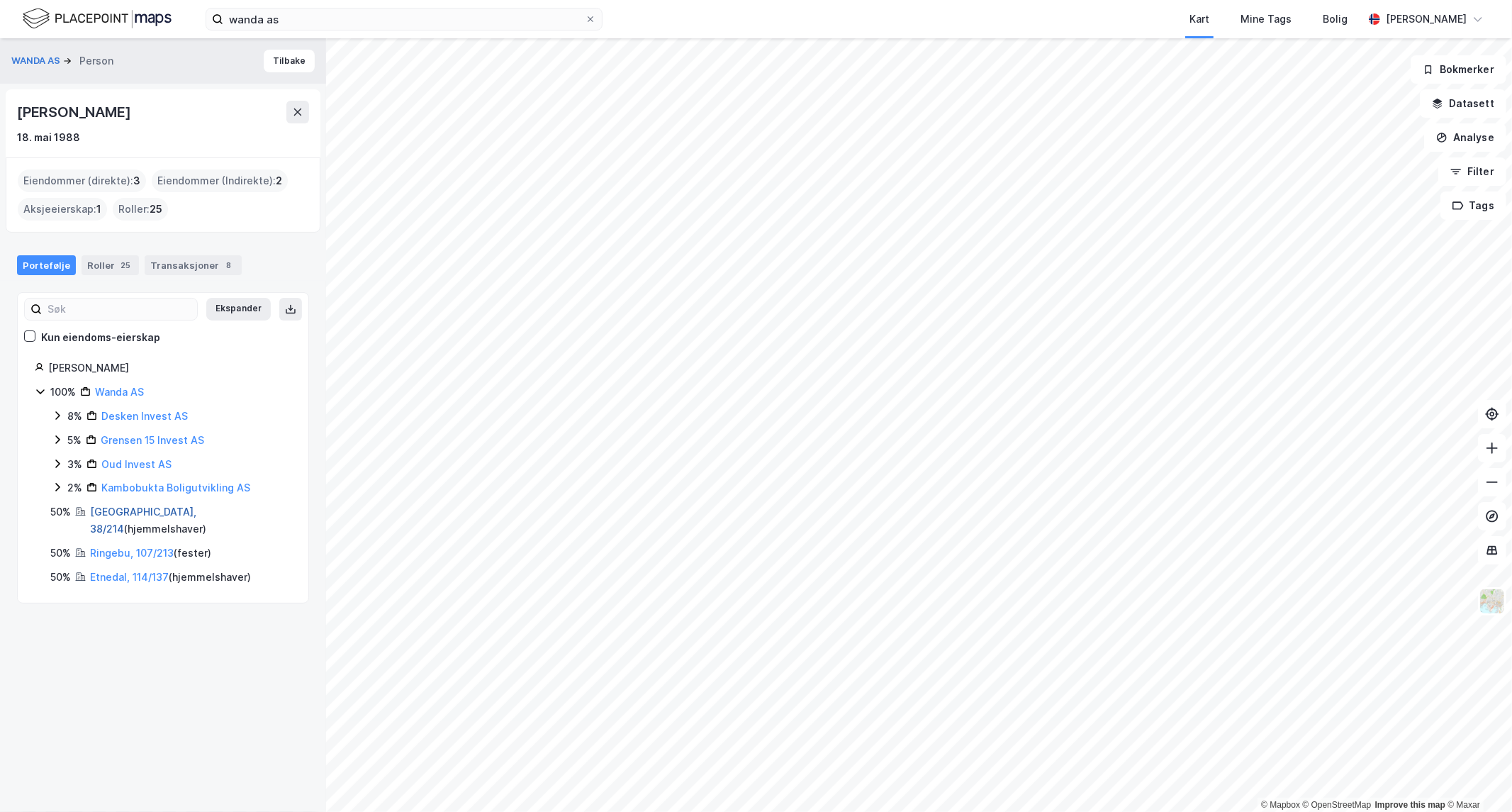
click at [121, 513] on link "[GEOGRAPHIC_DATA], 38/214" at bounding box center [143, 519] width 107 height 29
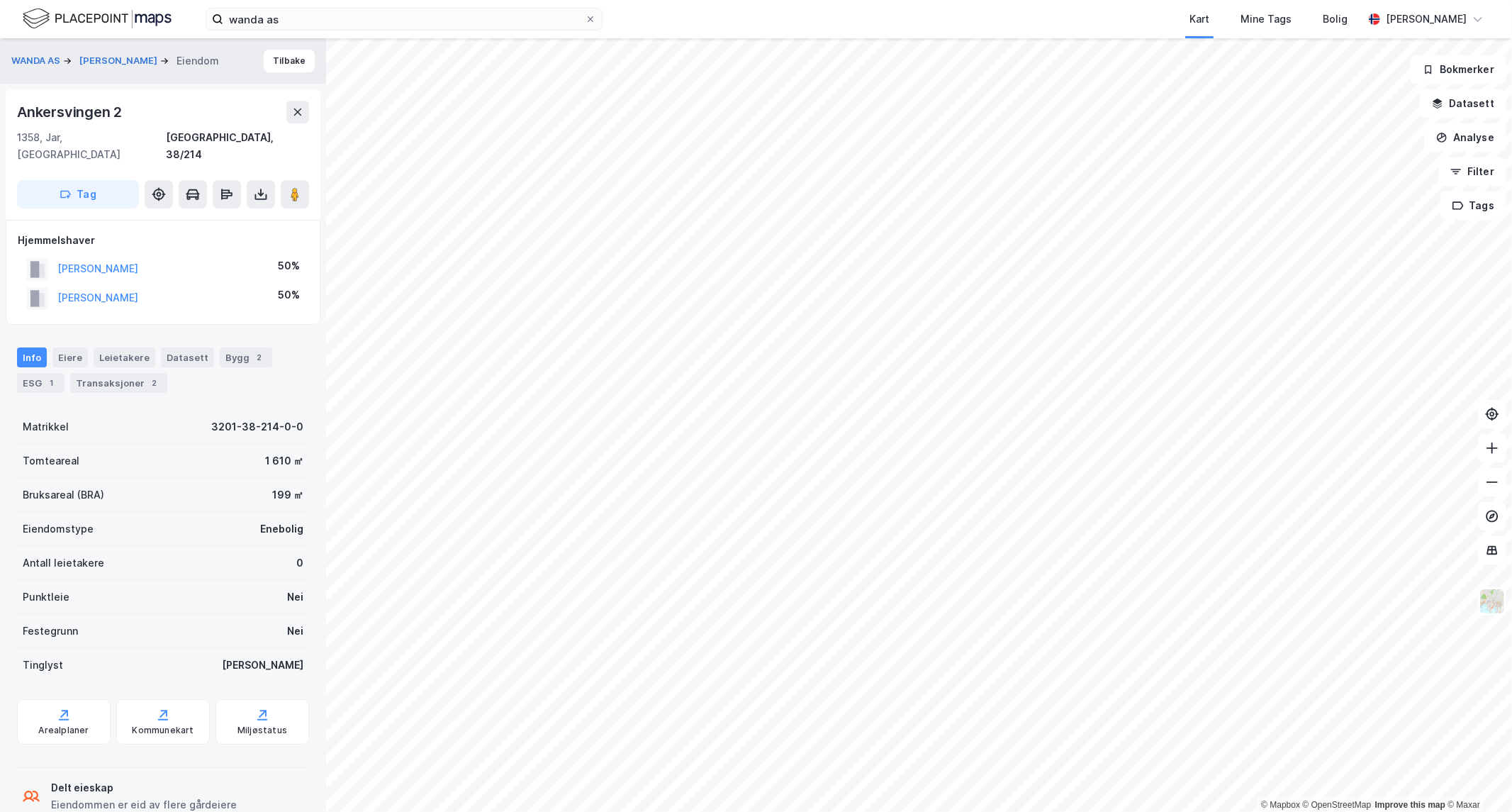
scroll to position [1, 0]
click at [90, 372] on div "Transaksjoner 2" at bounding box center [118, 381] width 97 height 20
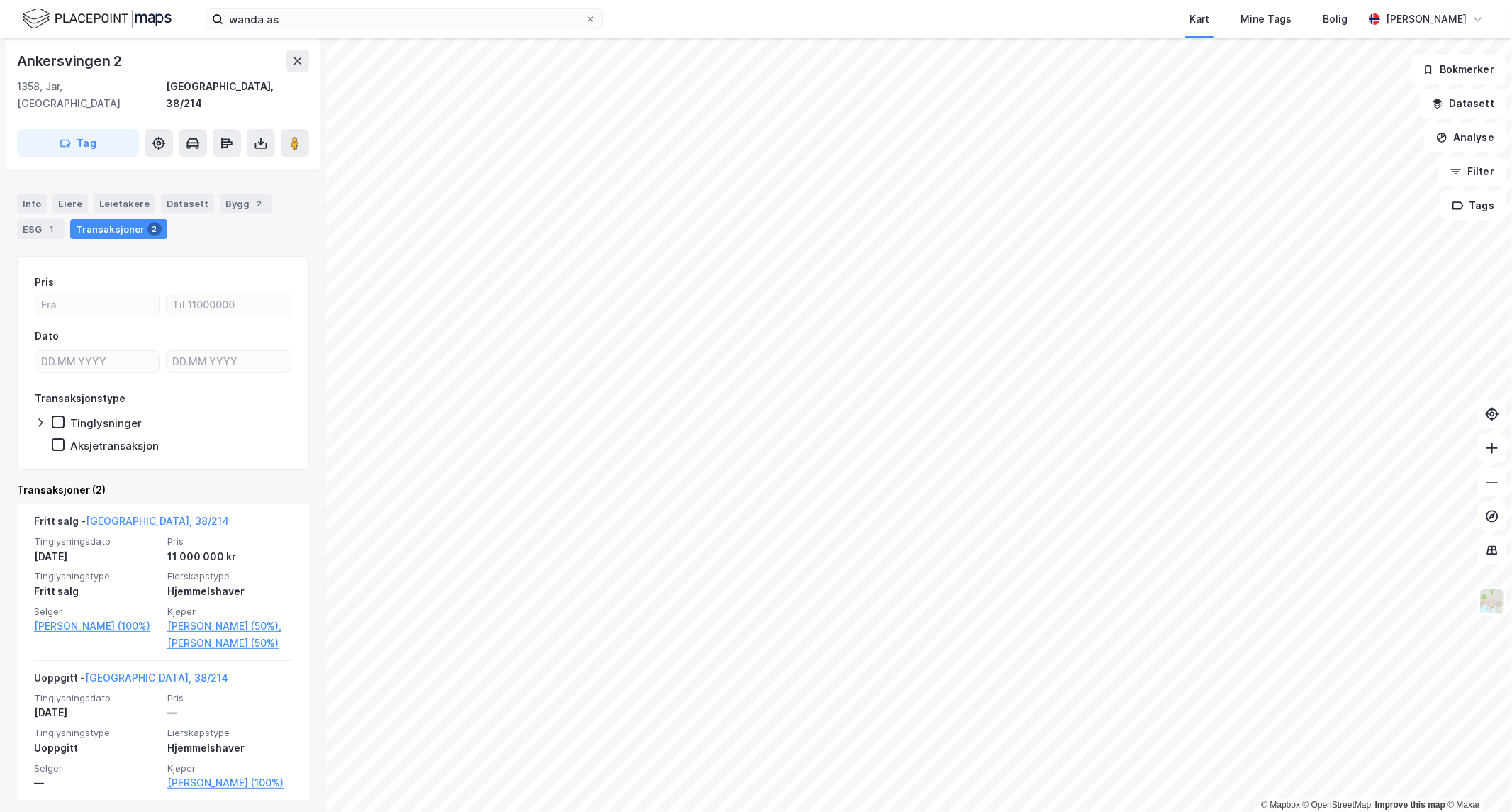
scroll to position [155, 0]
click at [875, 811] on html "wanda as Kart Mine Tags Bolig [PERSON_NAME] © Mapbox © OpenStreetMap Improve th…" at bounding box center [756, 406] width 1512 height 812
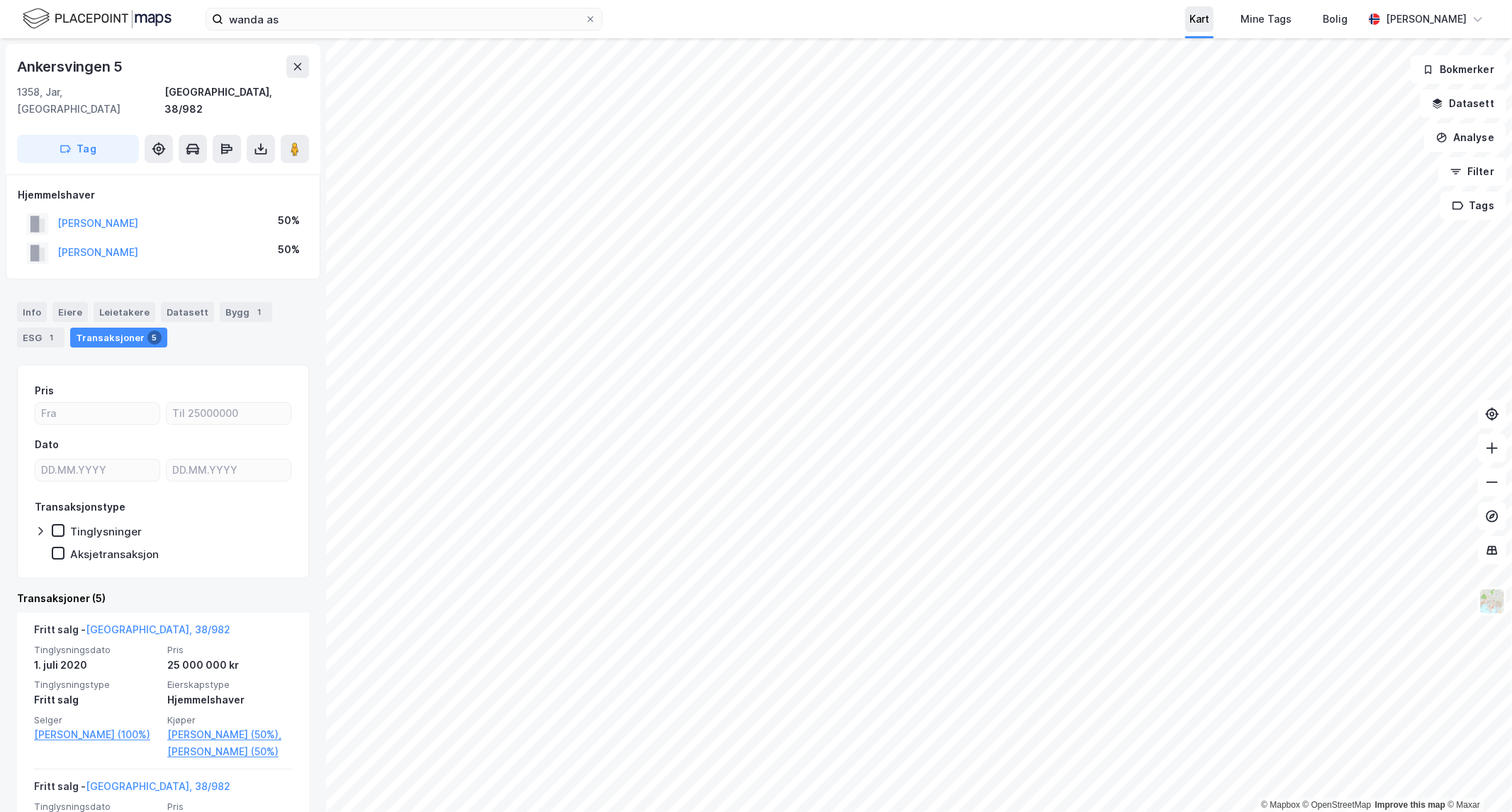
click at [1211, 26] on div "wanda as Kart Mine Tags Bolig [PERSON_NAME] © Mapbox © OpenStreetMap Improve th…" at bounding box center [756, 406] width 1512 height 812
click at [467, 2] on div "wanda as Kart Mine Tags Bolig [PERSON_NAME] © Mapbox © OpenStreetMap Improve th…" at bounding box center [756, 406] width 1512 height 812
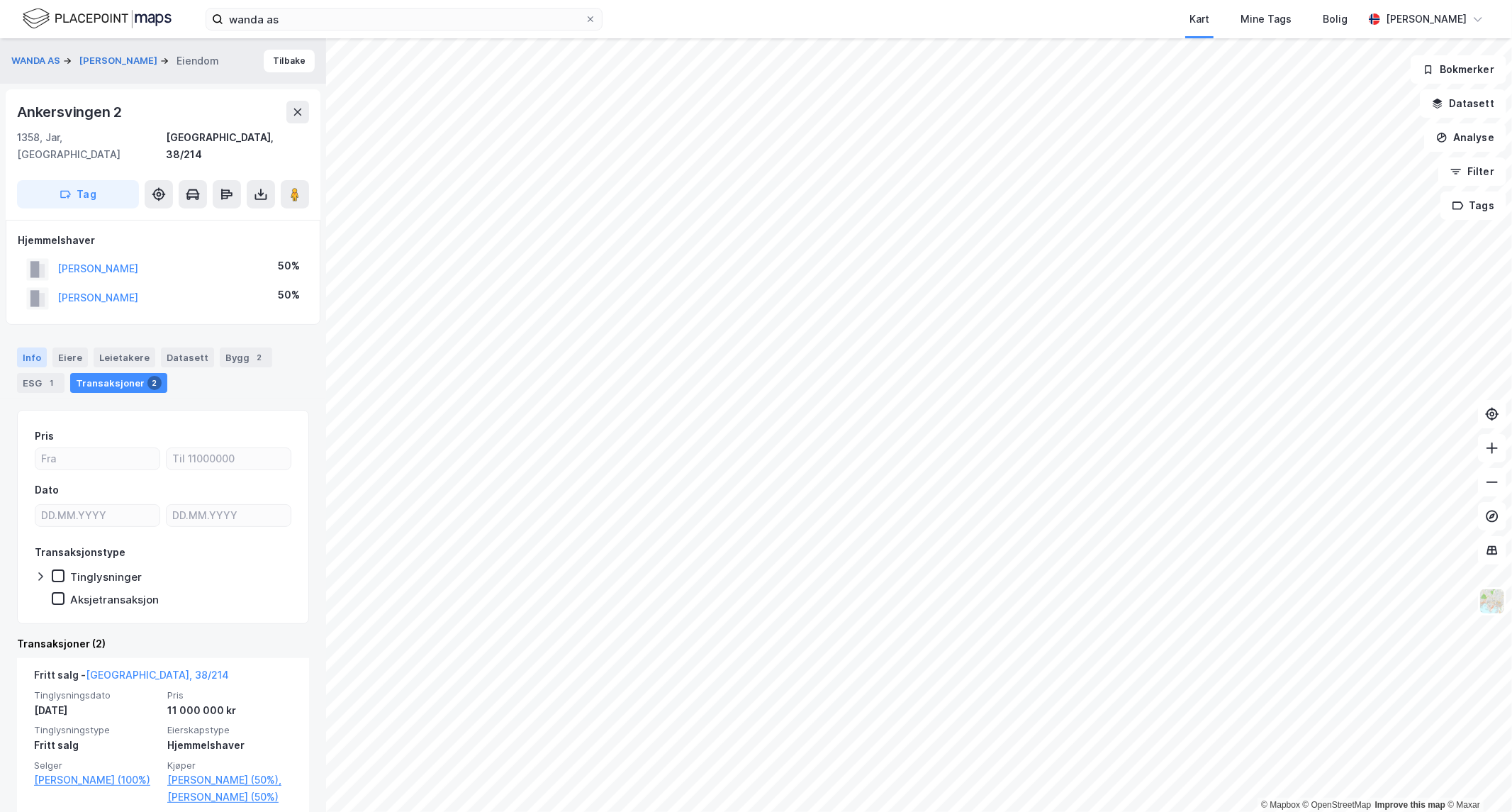
click at [20, 347] on div "Info" at bounding box center [32, 357] width 30 height 20
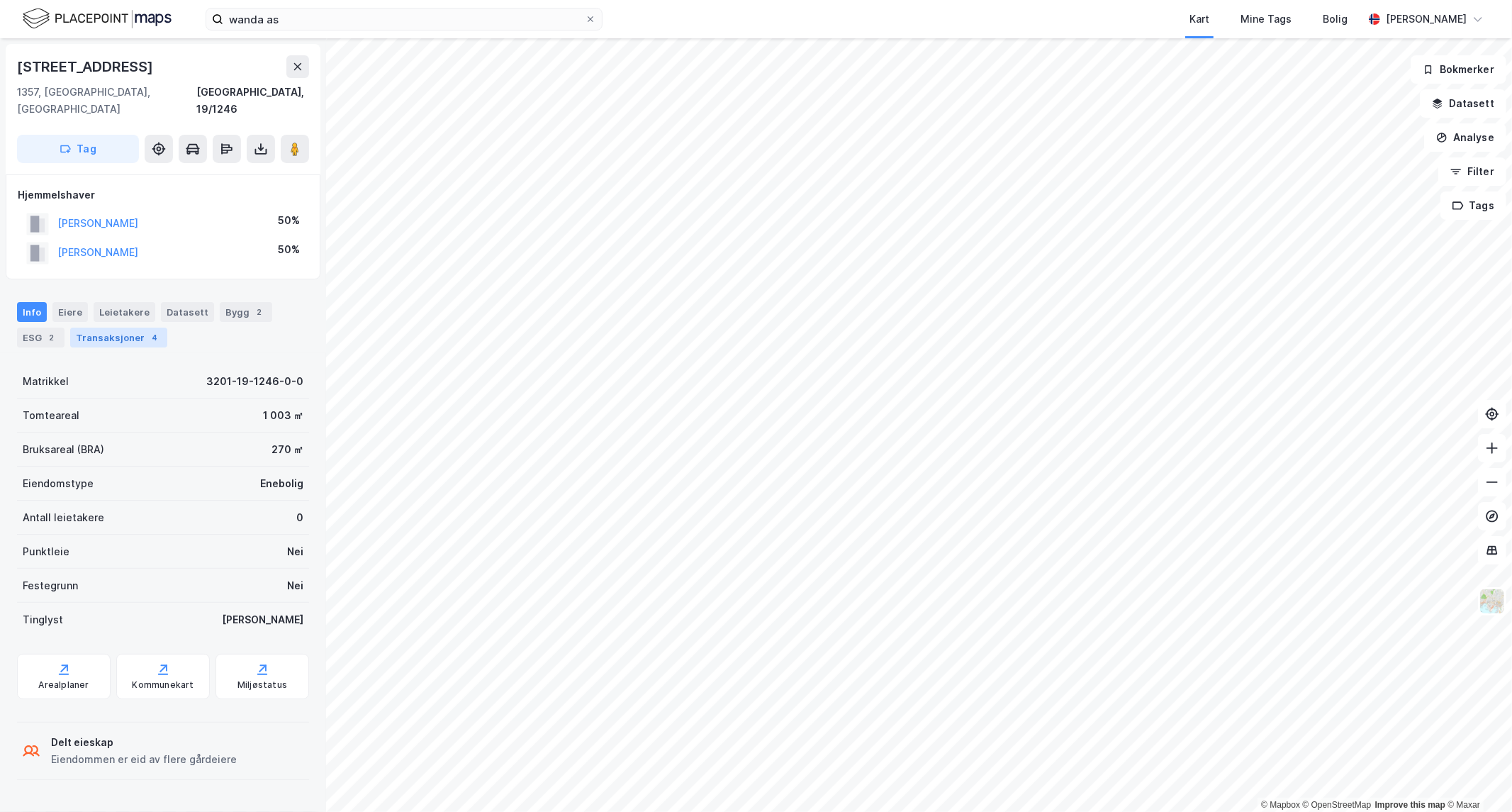
click at [111, 328] on div "Transaksjoner 4" at bounding box center [118, 337] width 97 height 20
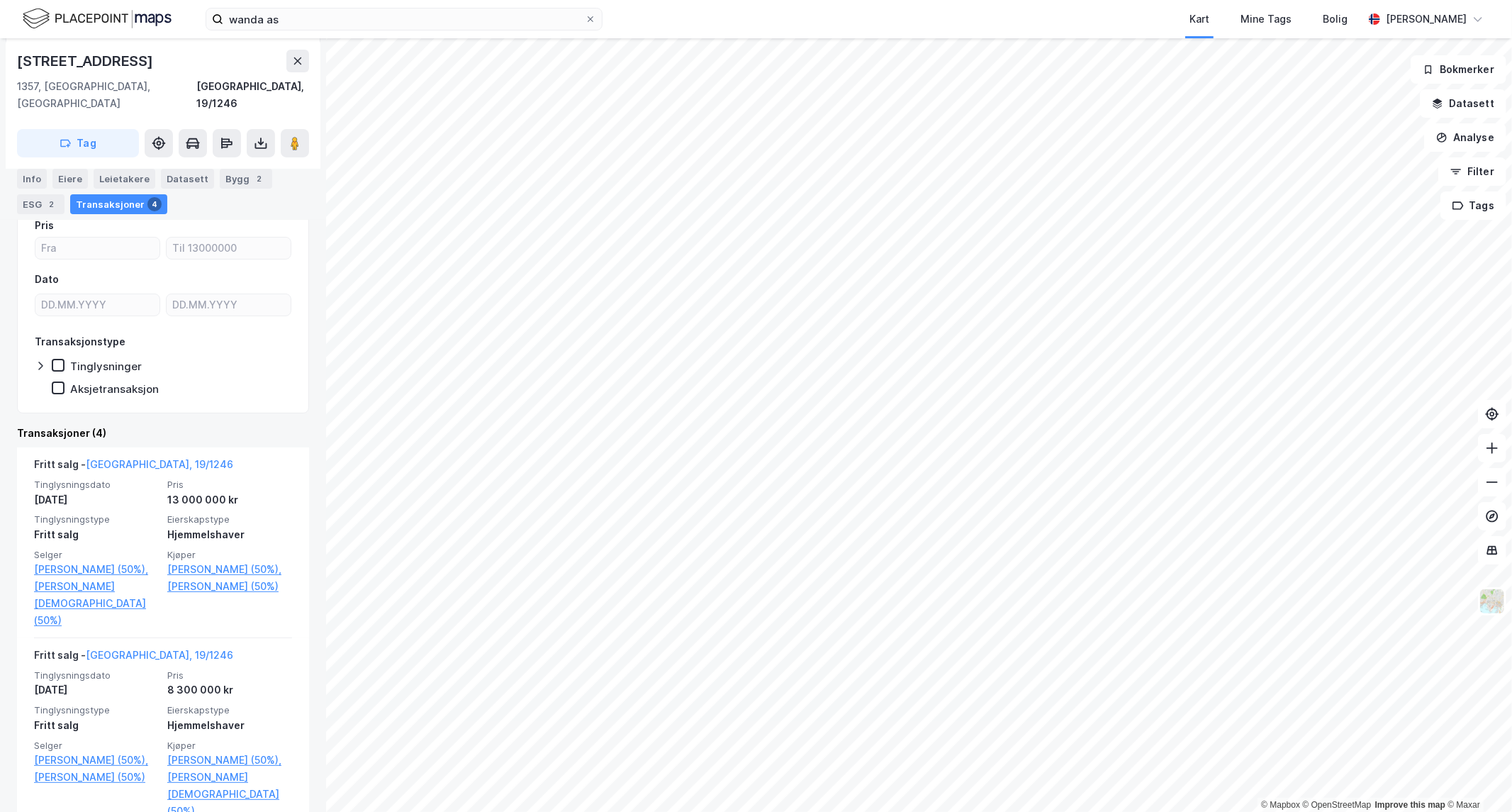
scroll to position [163, 0]
